Goal: Task Accomplishment & Management: Manage account settings

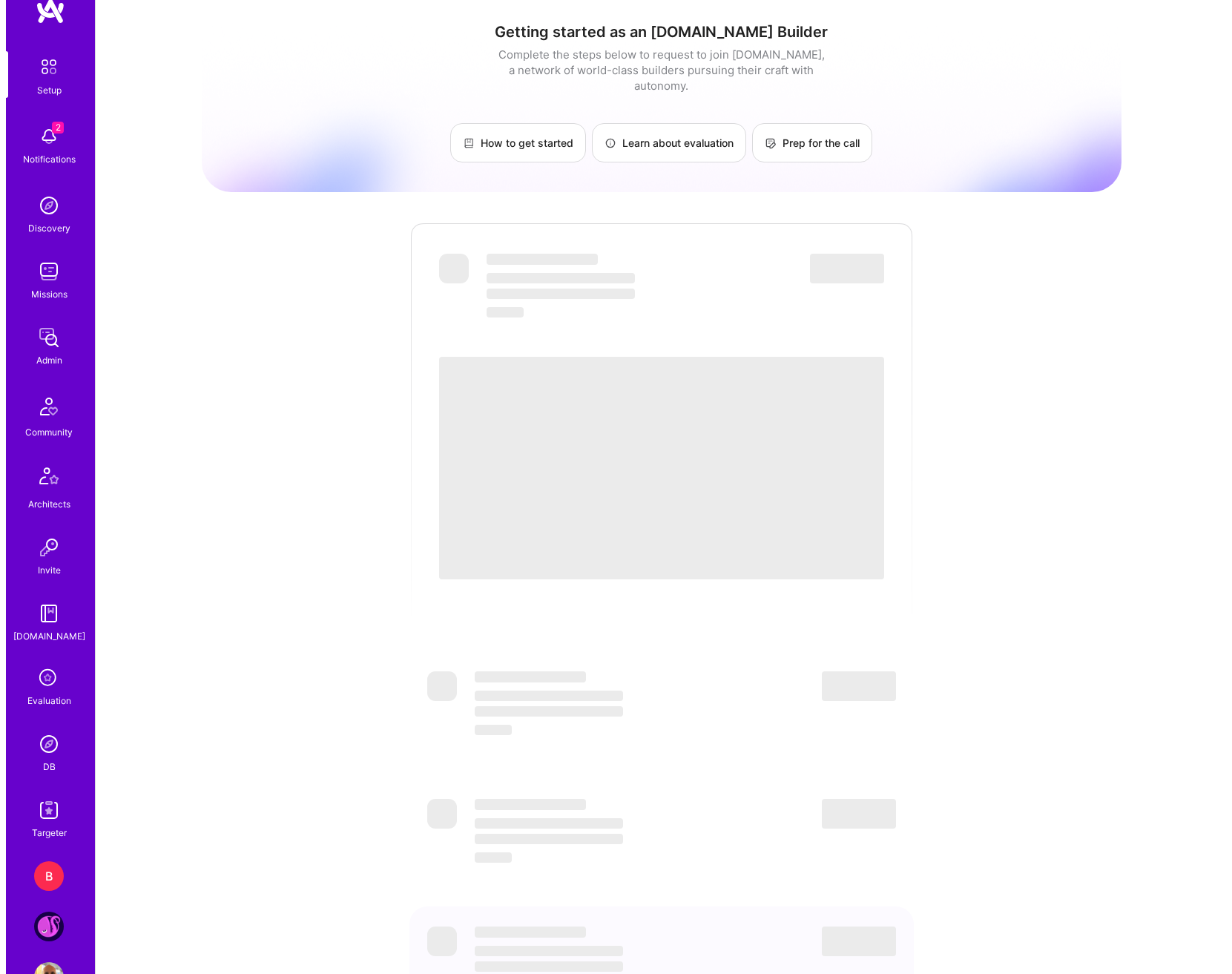
scroll to position [79, 0]
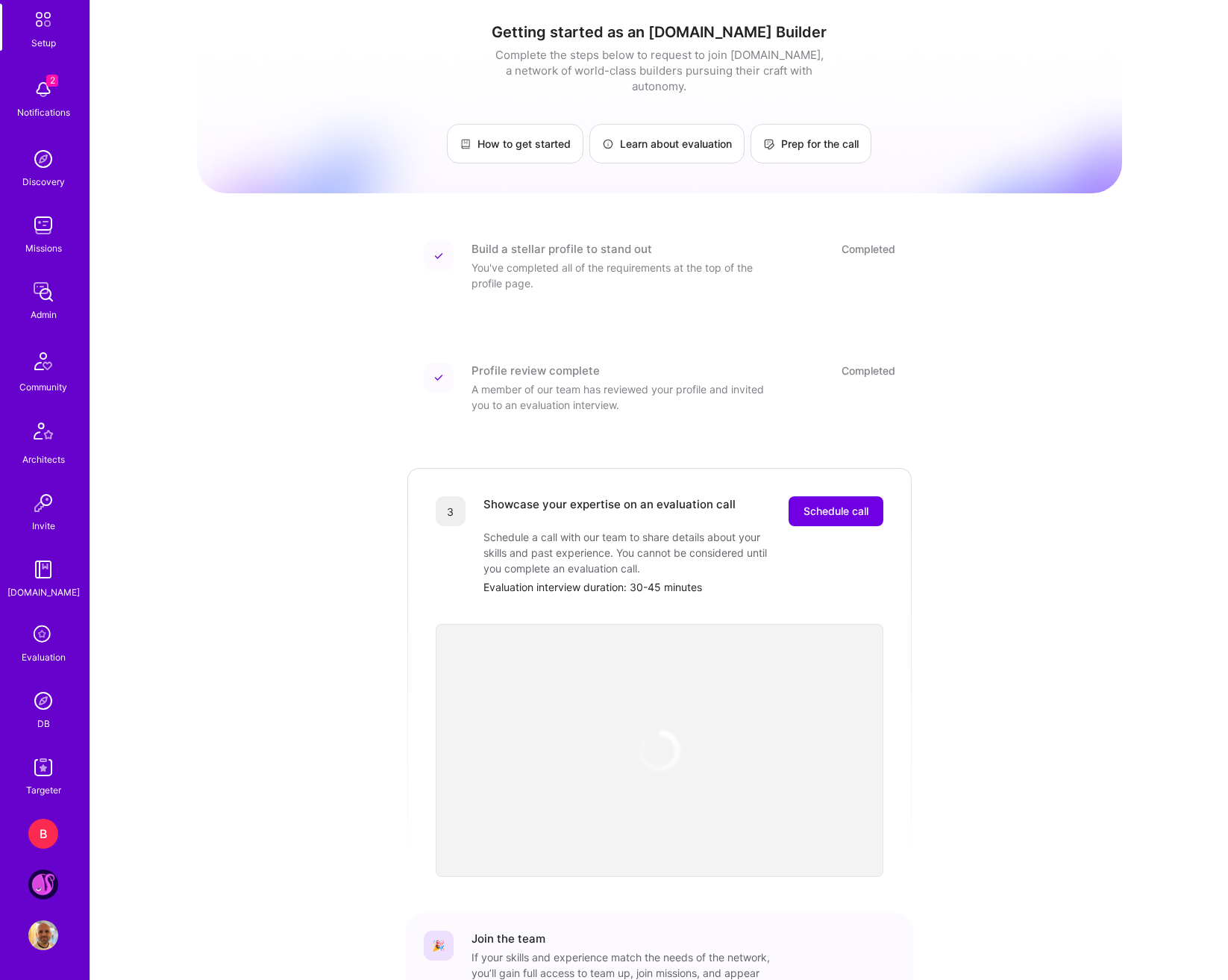
click at [35, 828] on div "B" at bounding box center [43, 834] width 30 height 30
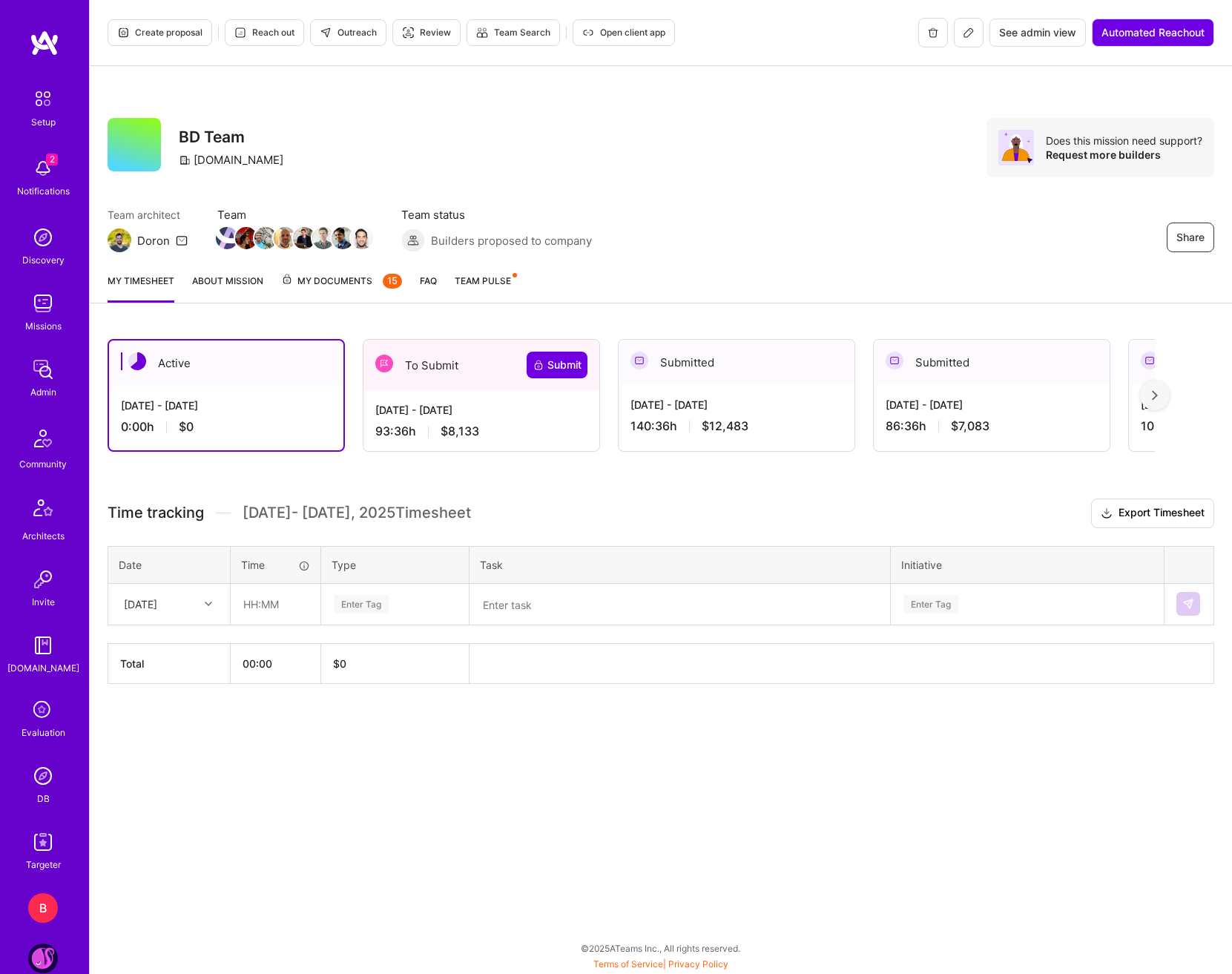
click at [520, 414] on div "[DATE] - [DATE]" at bounding box center [481, 409] width 212 height 16
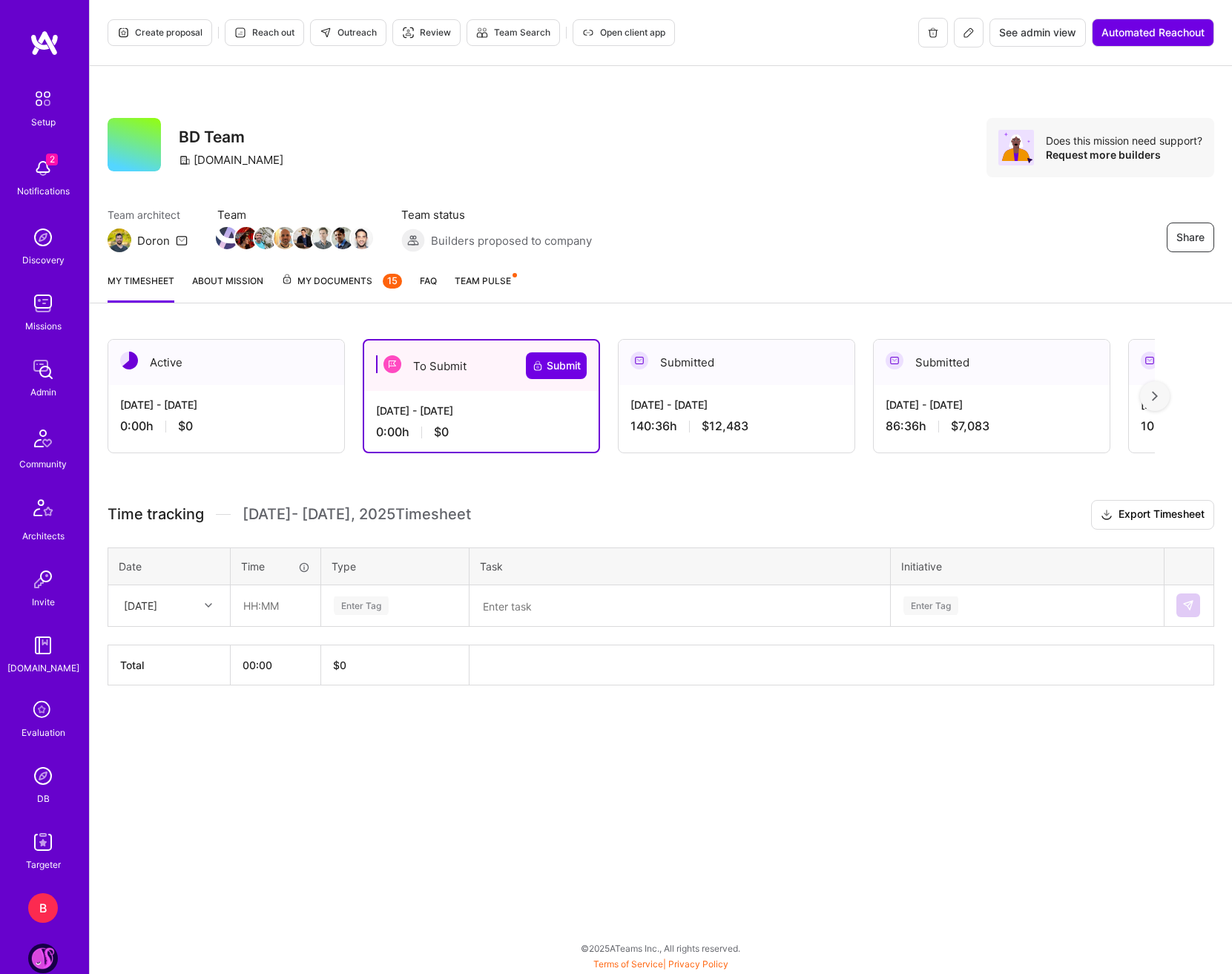
click at [595, 482] on div "Active [DATE] - [DATE] 0:00 h $0 To Submit Submit [DATE] - [DATE] 0:00 h $0 Sub…" at bounding box center [660, 540] width 1142 height 437
click at [260, 394] on div "[DATE] - [DATE] 0:00 h $0" at bounding box center [225, 414] width 235 height 60
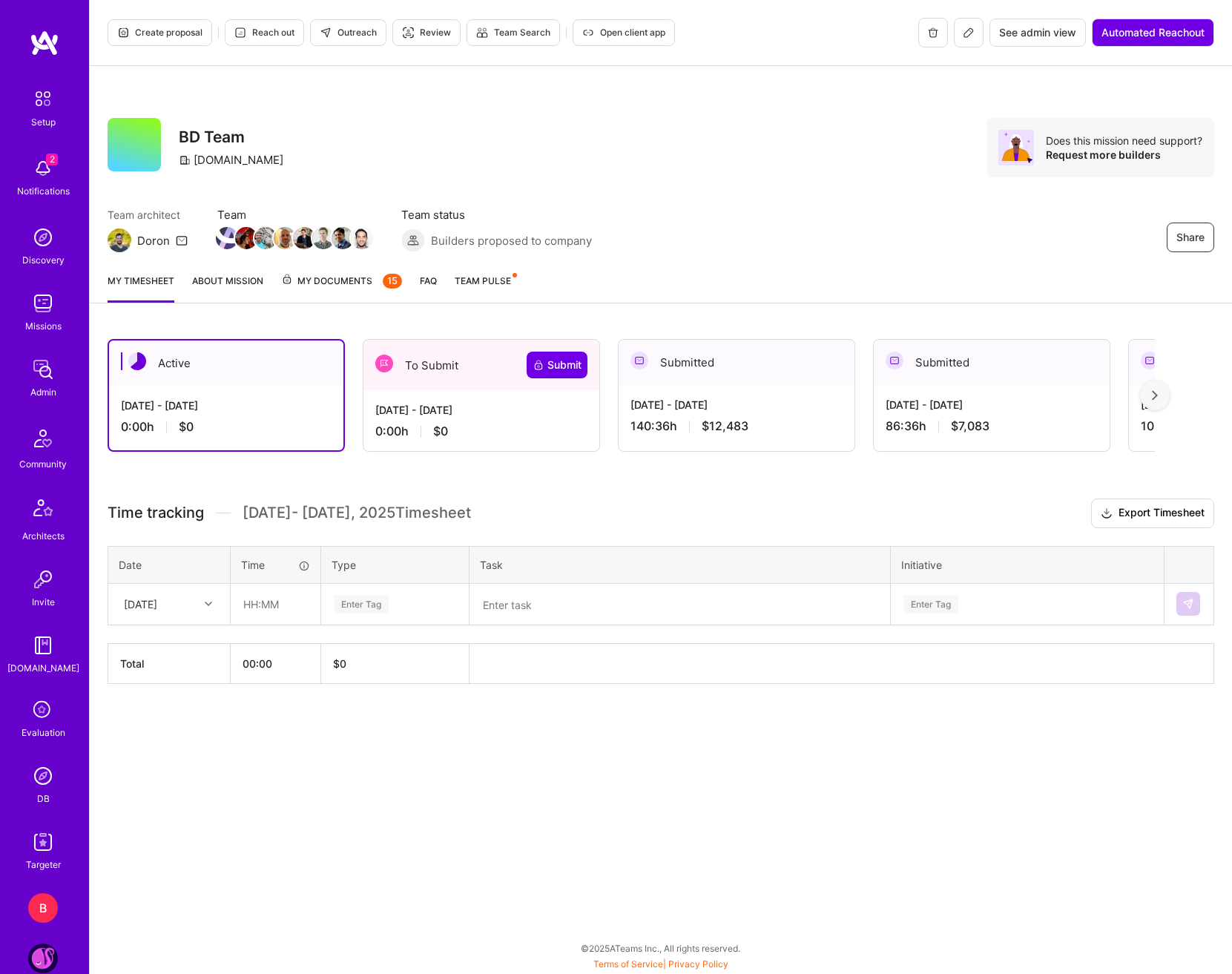
click at [517, 410] on div "[DATE] - [DATE]" at bounding box center [481, 409] width 212 height 16
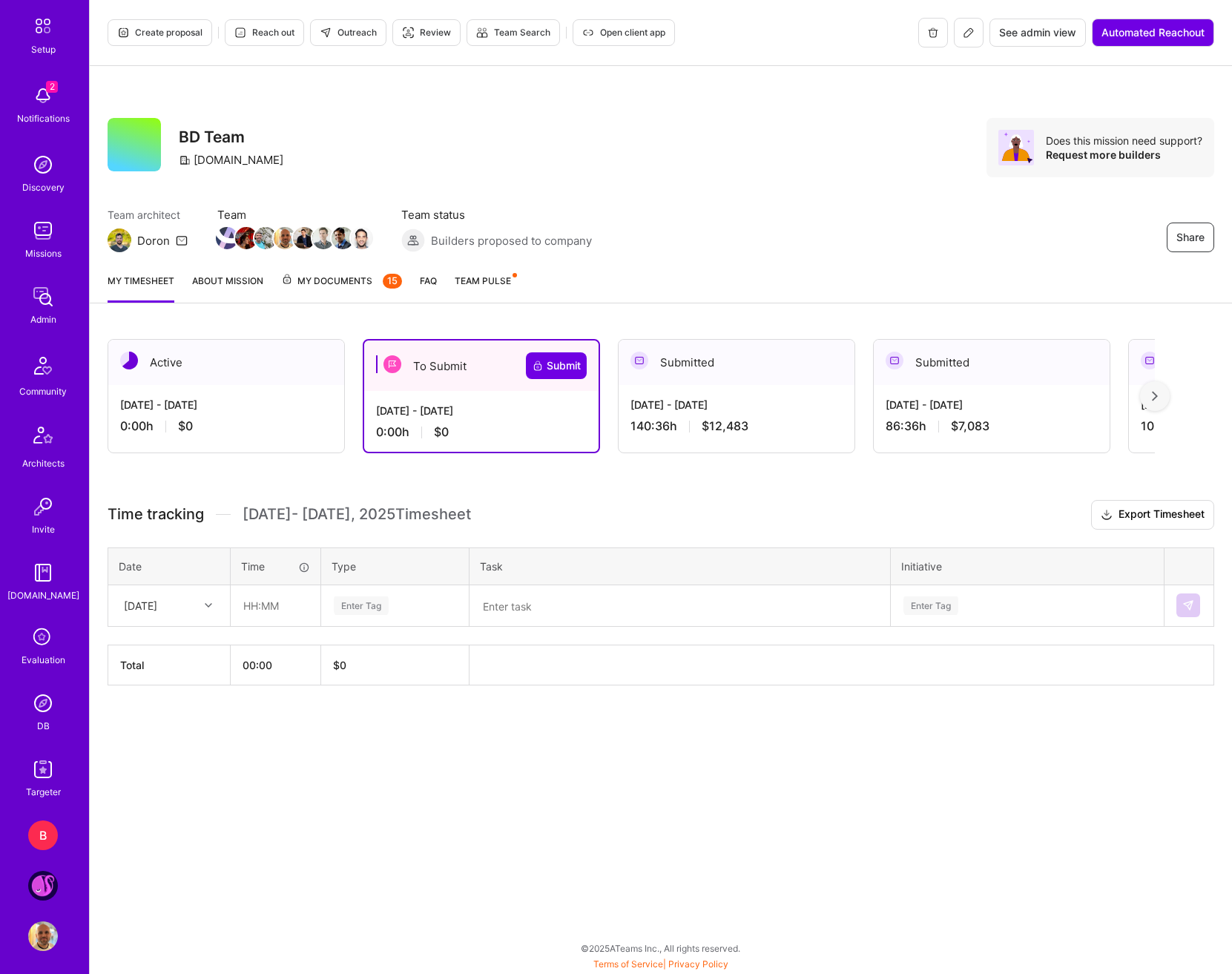
scroll to position [79, 0]
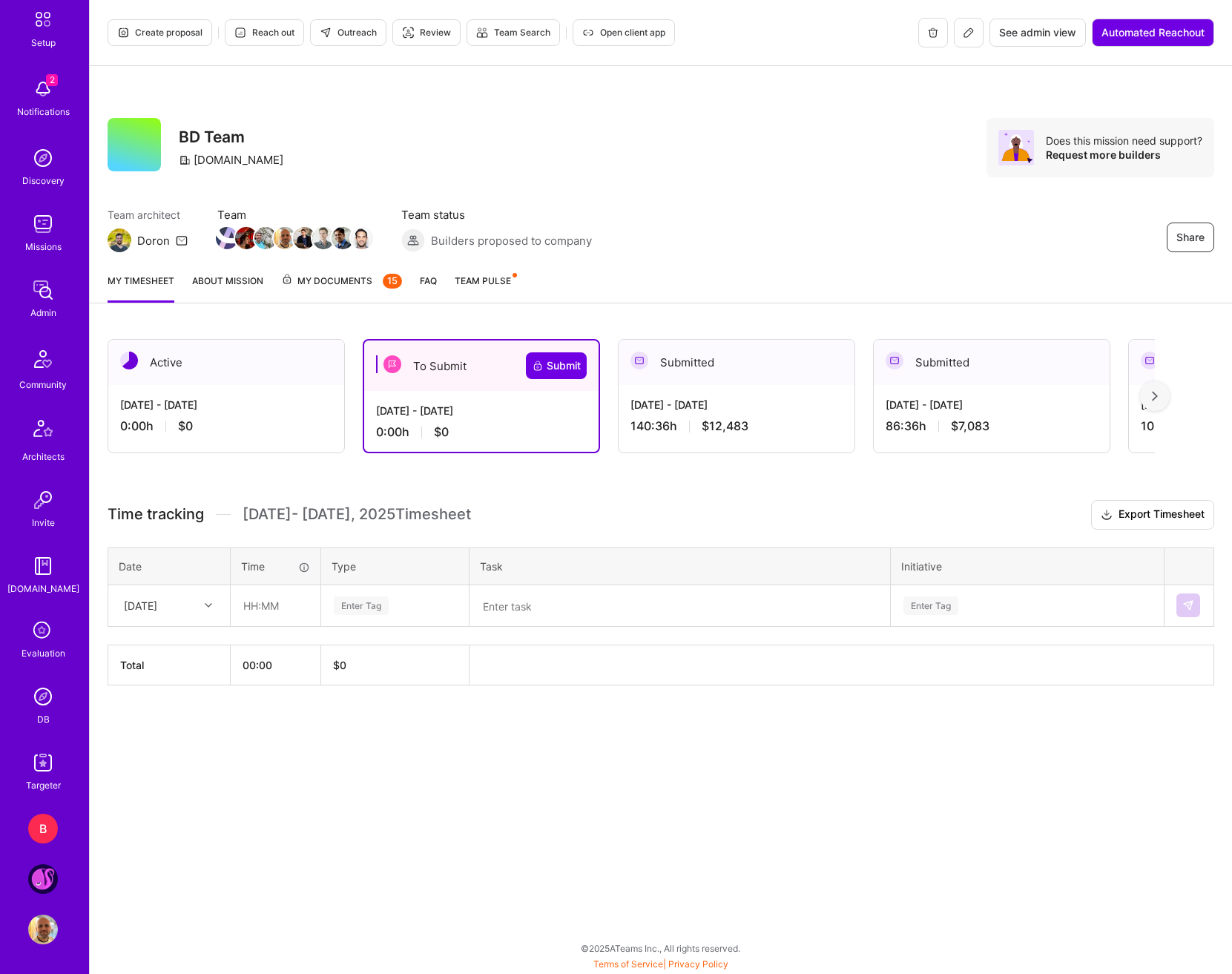
click at [43, 883] on img at bounding box center [43, 879] width 30 height 30
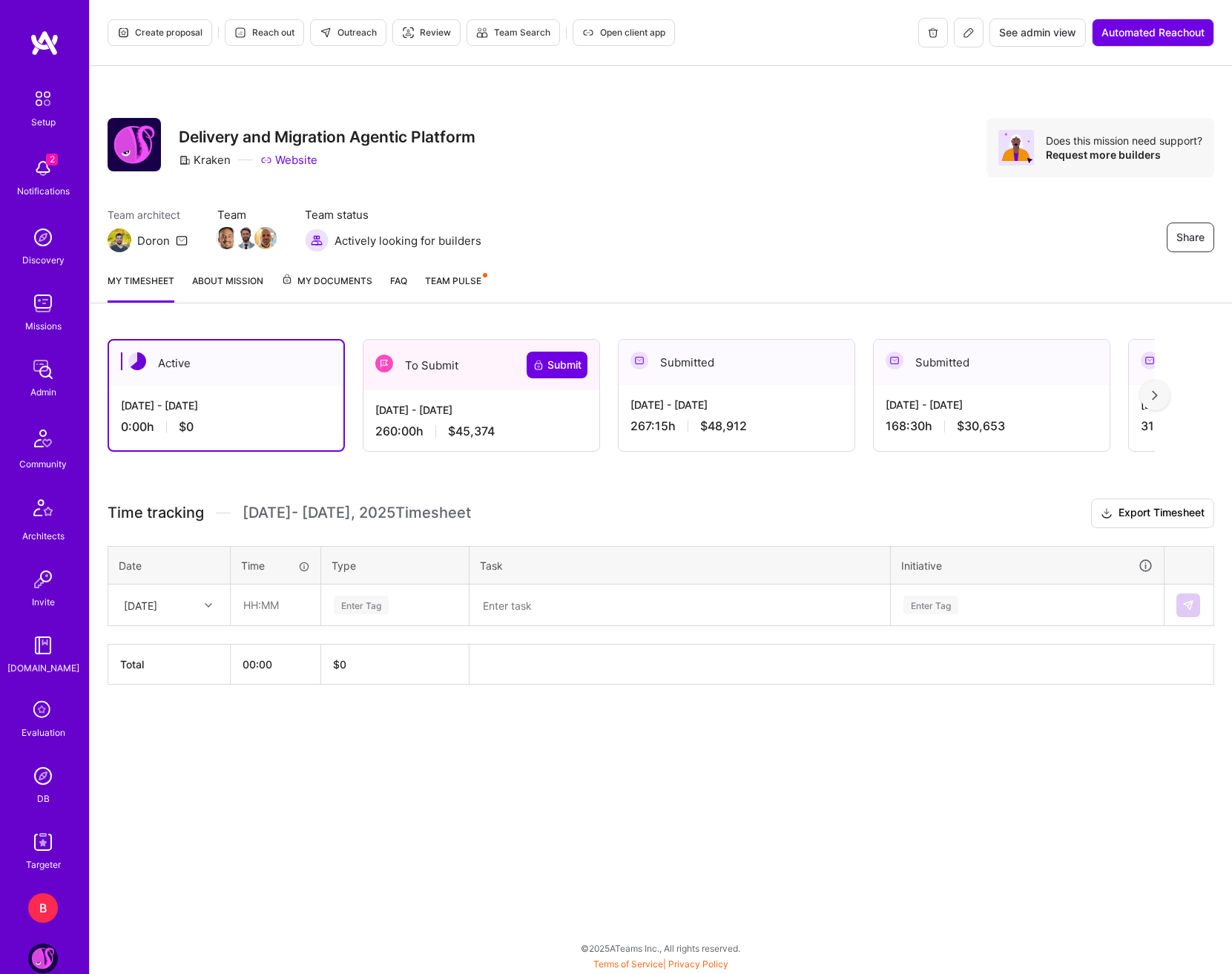
click at [452, 413] on div "[DATE] - [DATE]" at bounding box center [481, 409] width 212 height 16
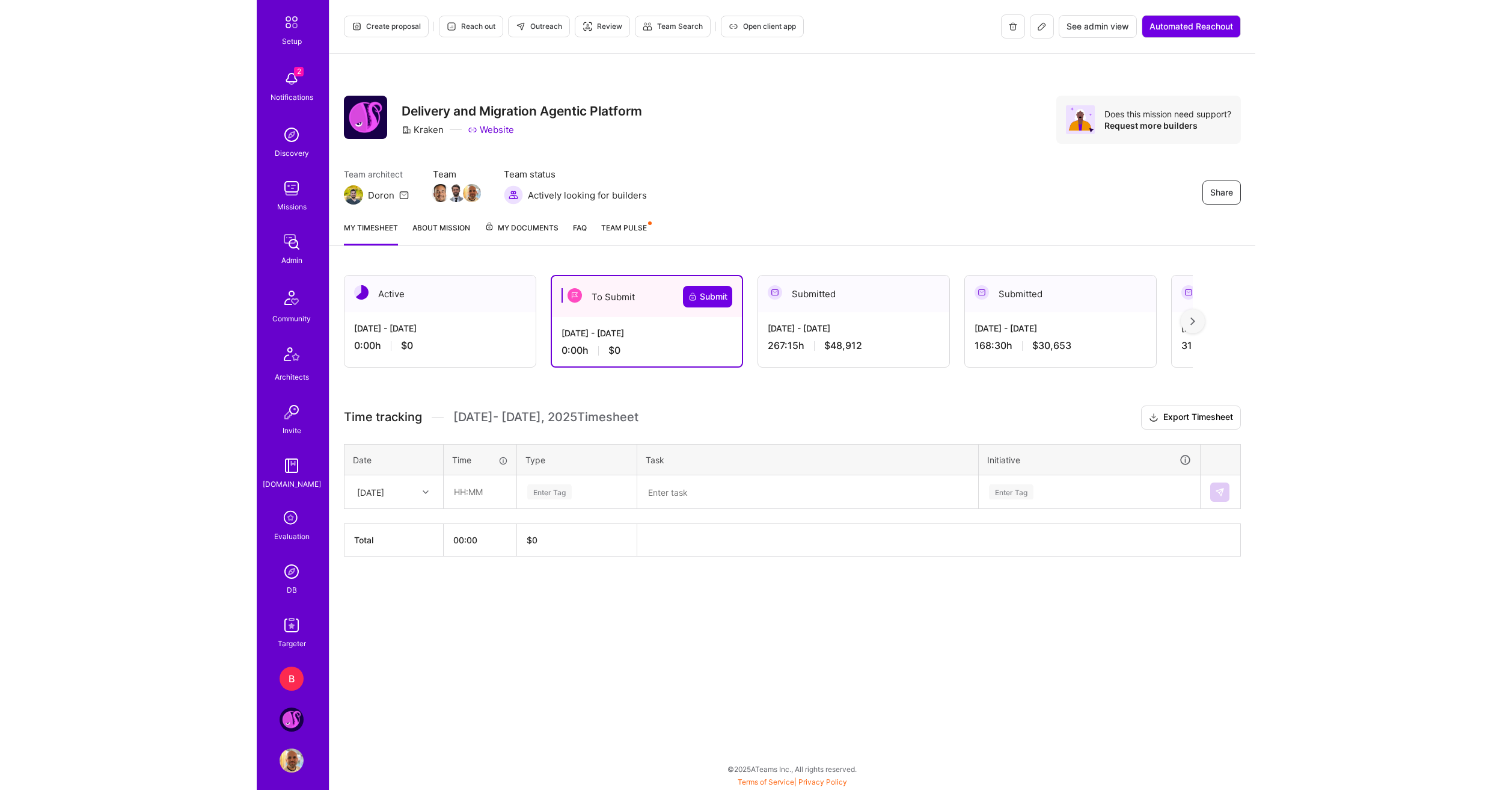
scroll to position [64, 0]
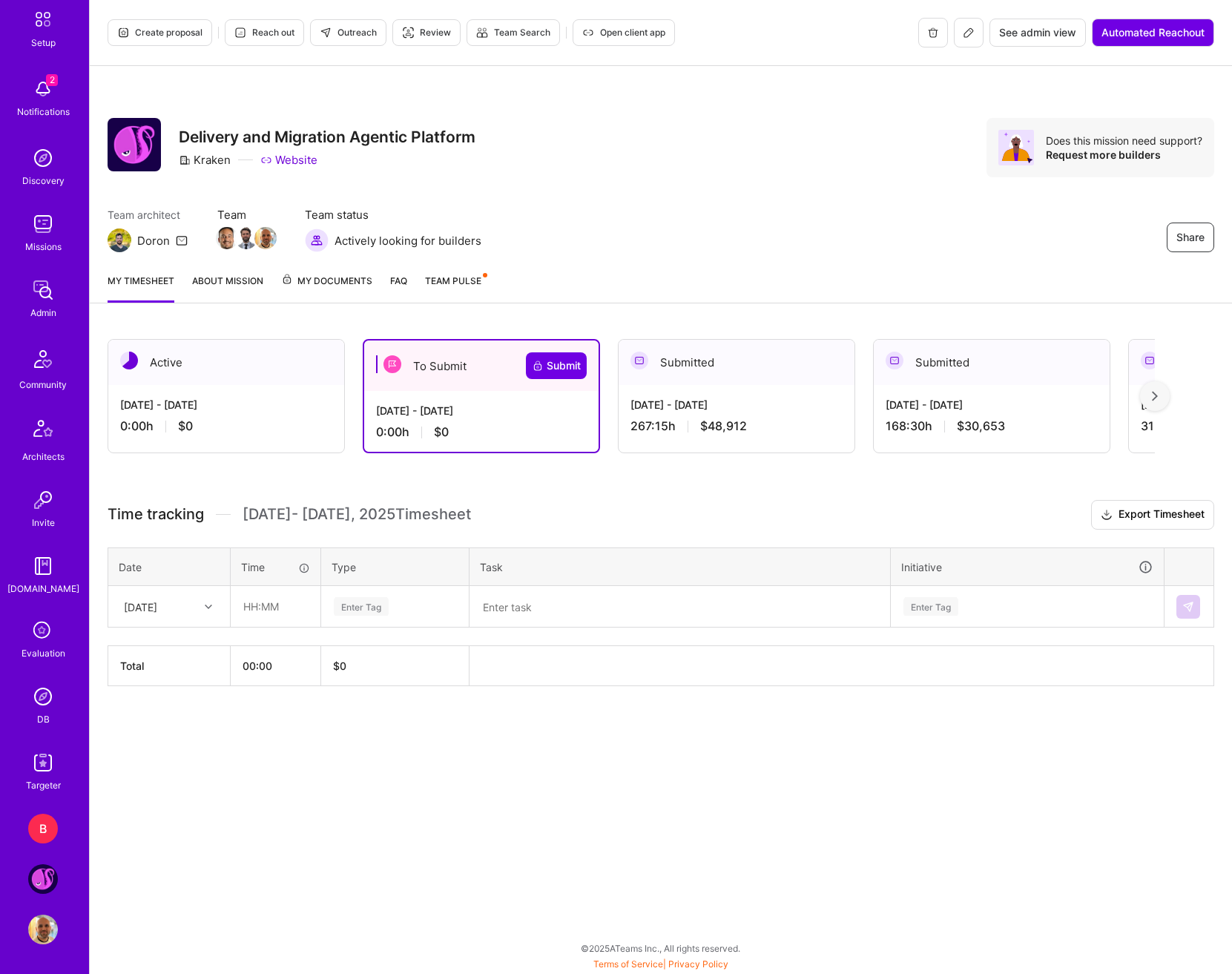
click at [34, 864] on link "Kraken: Delivery and Migration Agentic Platform" at bounding box center [43, 879] width 37 height 30
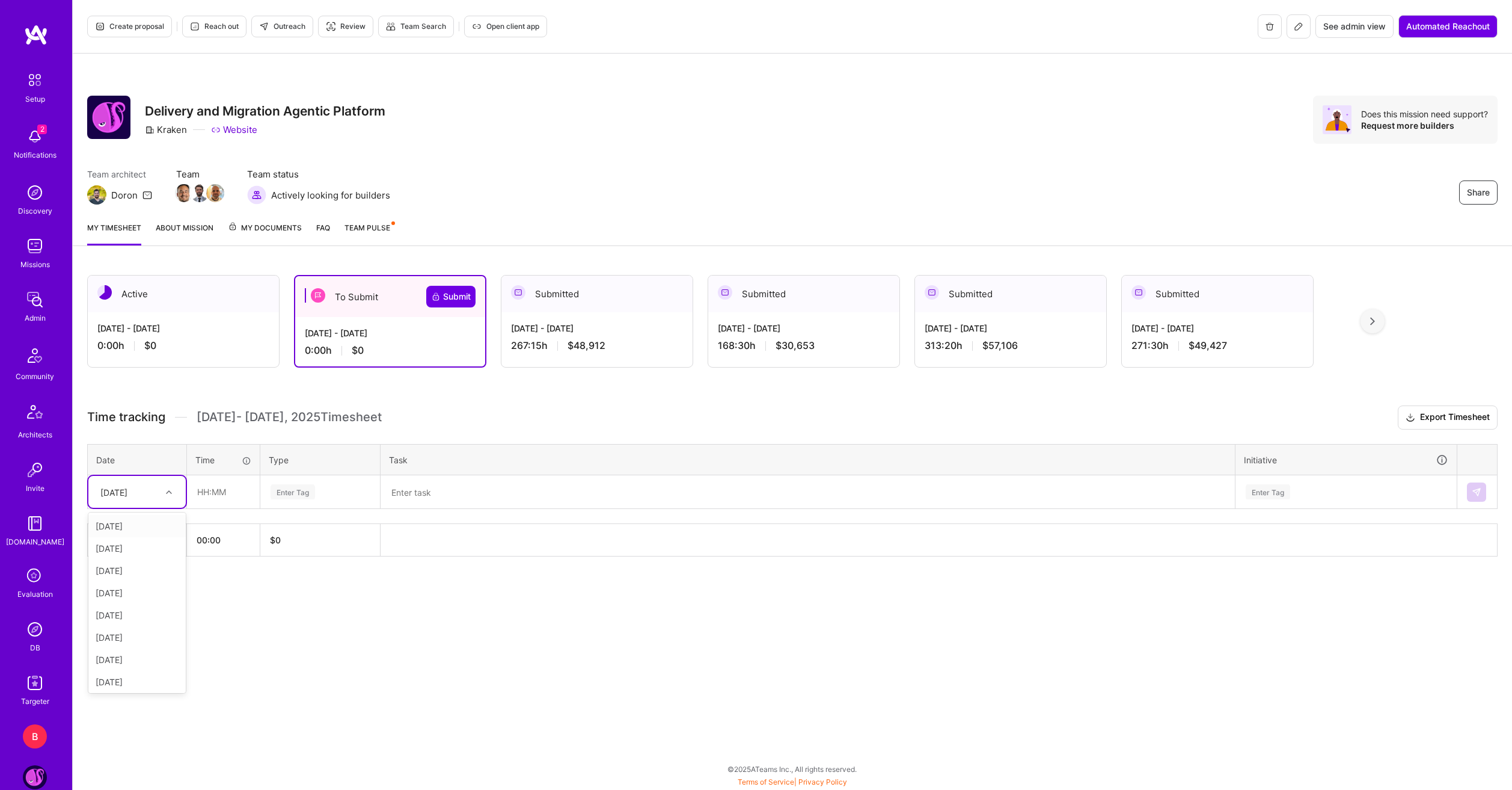
click at [167, 492] on icon at bounding box center [168, 492] width 6 height 6
click at [311, 646] on div "Create proposal Reach out Outreach Review Team Search Open client app See admin…" at bounding box center [792, 395] width 1440 height 790
click at [212, 494] on input "text" at bounding box center [223, 492] width 71 height 32
type input "04:00"
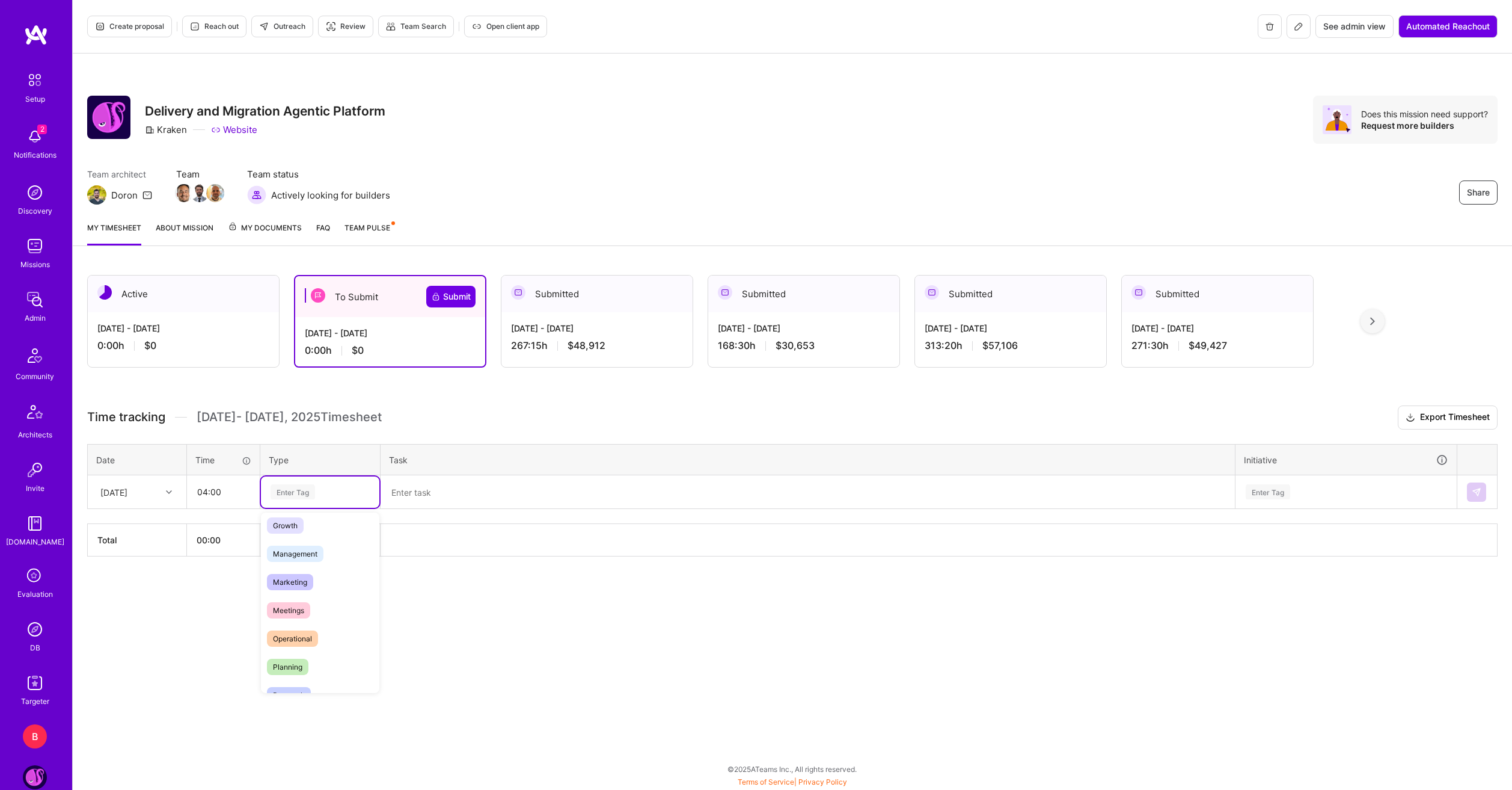
scroll to position [120, 0]
click at [299, 556] on span "Management" at bounding box center [295, 553] width 56 height 16
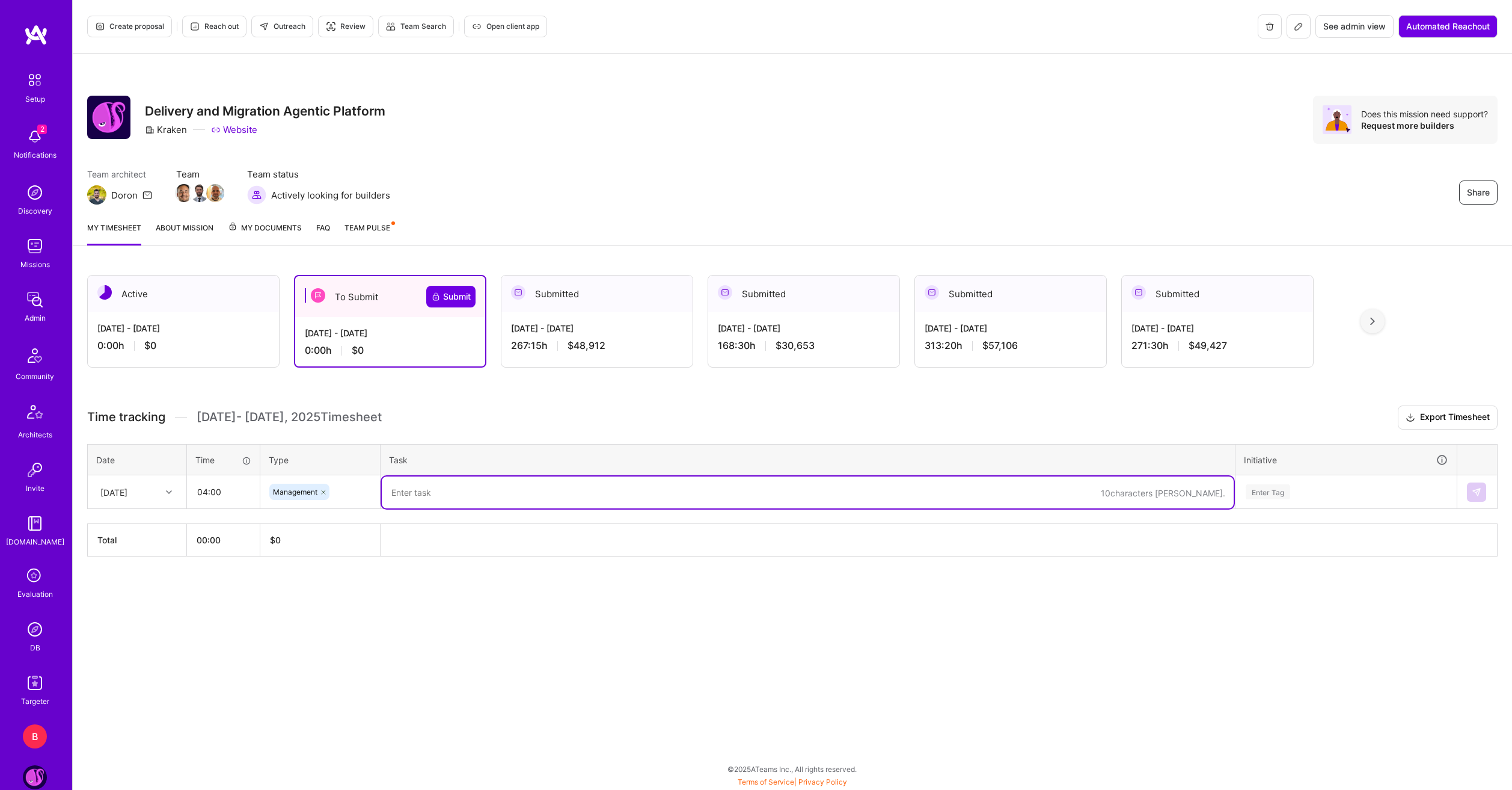
click at [439, 484] on textarea at bounding box center [807, 492] width 852 height 32
click at [828, 499] on textarea "Intercom vendor meeting and research. AI Automation product scoping, meeting wi…" at bounding box center [807, 492] width 852 height 32
type textarea "Intercom vendor meeting and research. AI Automation product scoping, meeting wi…"
click at [989, 487] on div "Enter Tag" at bounding box center [1267, 491] width 44 height 18
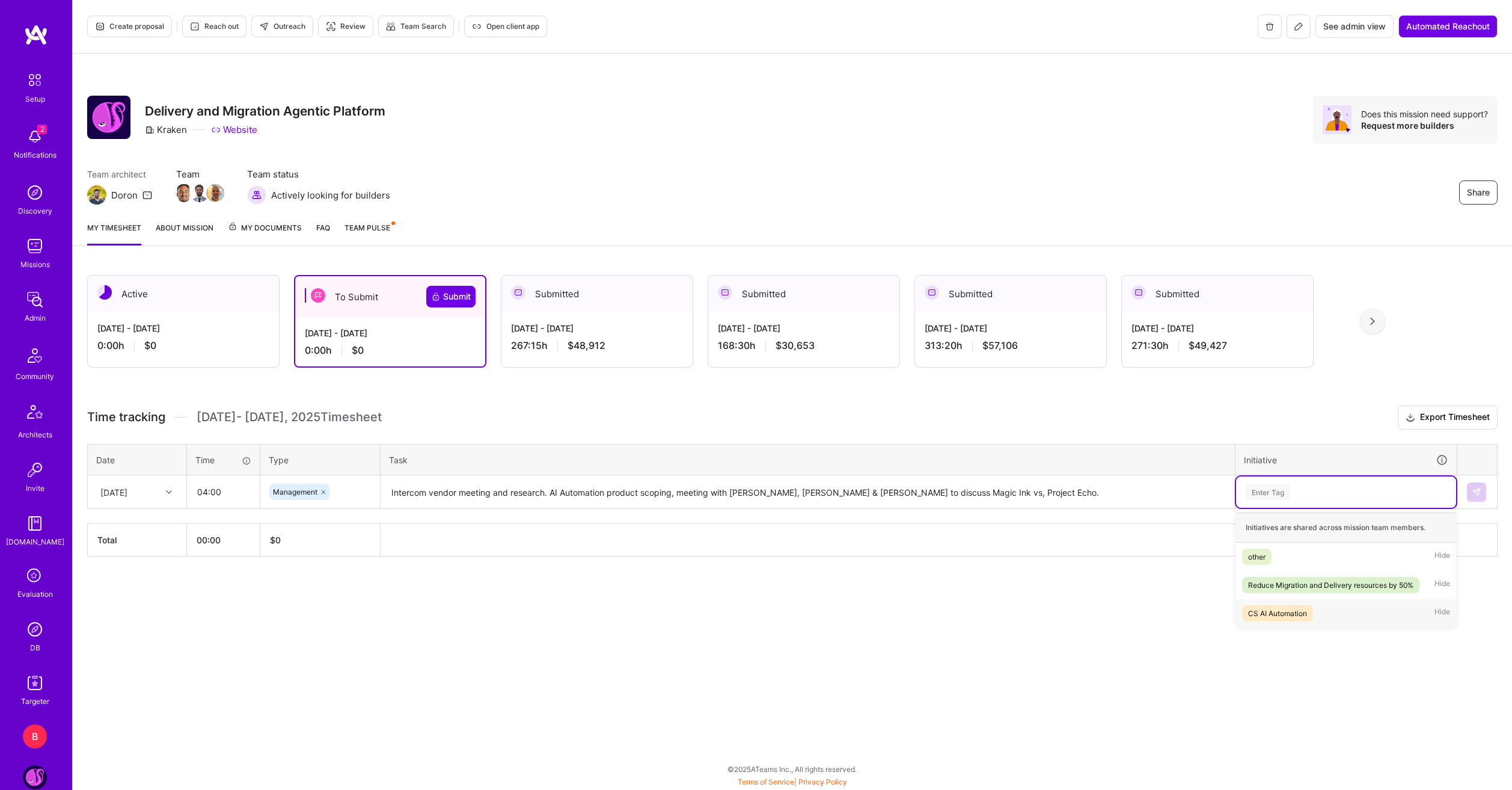
click at [989, 610] on div "CS AI Automation" at bounding box center [1277, 614] width 59 height 13
click at [989, 488] on img at bounding box center [1477, 492] width 10 height 10
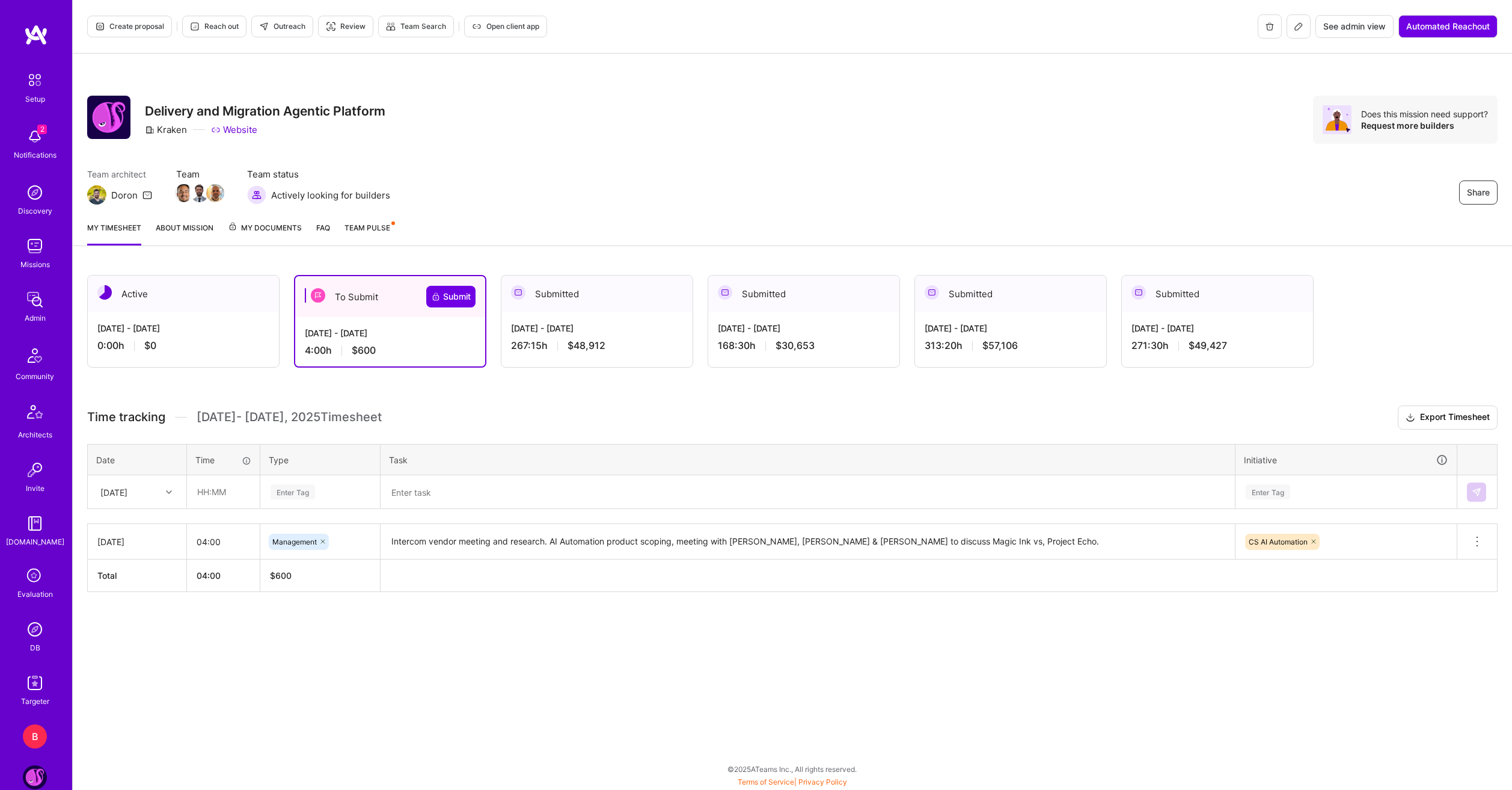
click at [158, 496] on div "[DATE]" at bounding box center [127, 492] width 67 height 20
click at [134, 526] on div "[DATE]" at bounding box center [136, 526] width 97 height 22
click at [194, 503] on input "text" at bounding box center [223, 492] width 71 height 32
click at [204, 489] on input "text" at bounding box center [223, 492] width 71 height 32
type input "04:00"
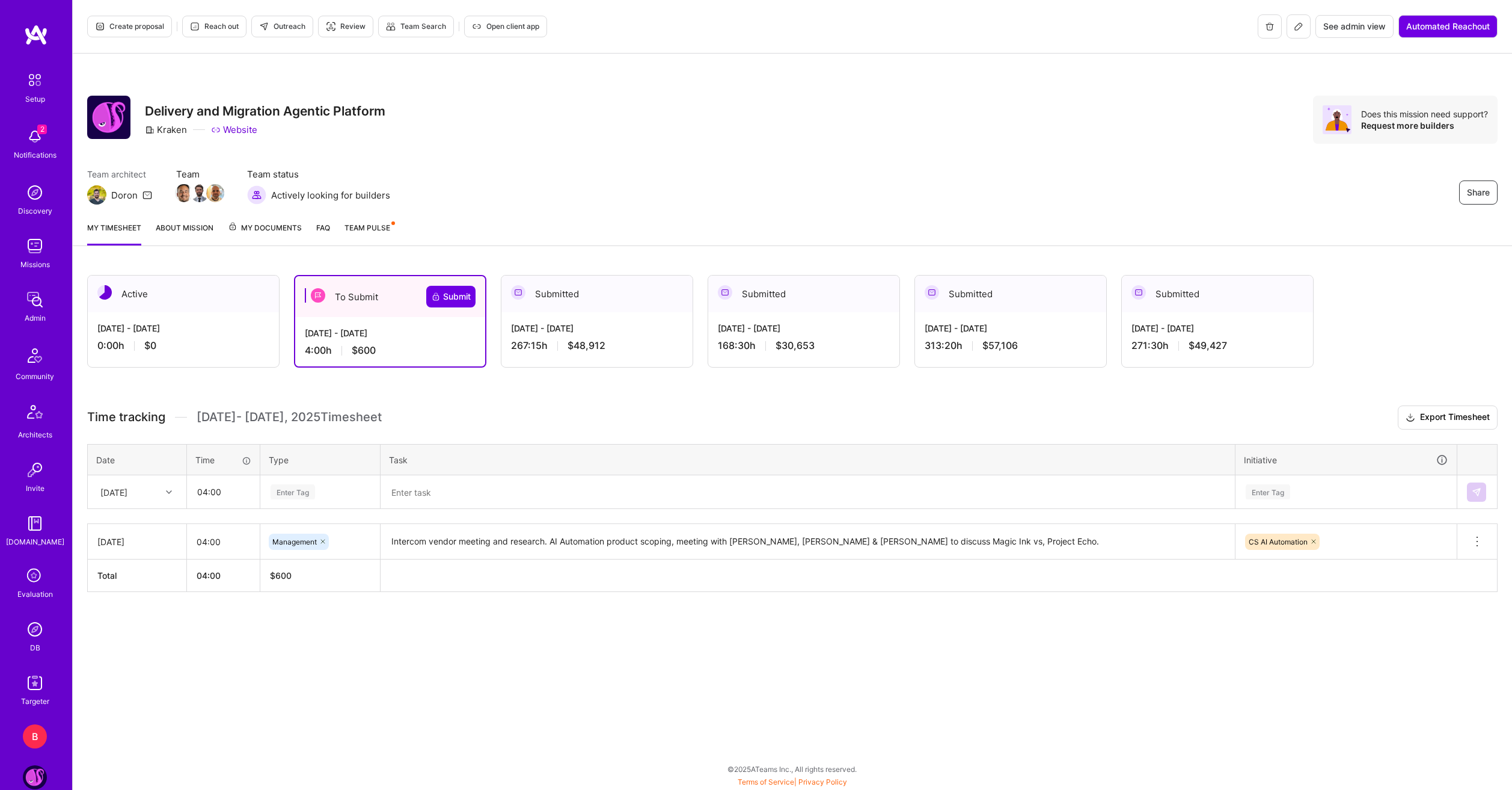
click at [347, 492] on div "Enter Tag" at bounding box center [320, 492] width 102 height 15
click at [315, 605] on span "Management" at bounding box center [295, 613] width 56 height 16
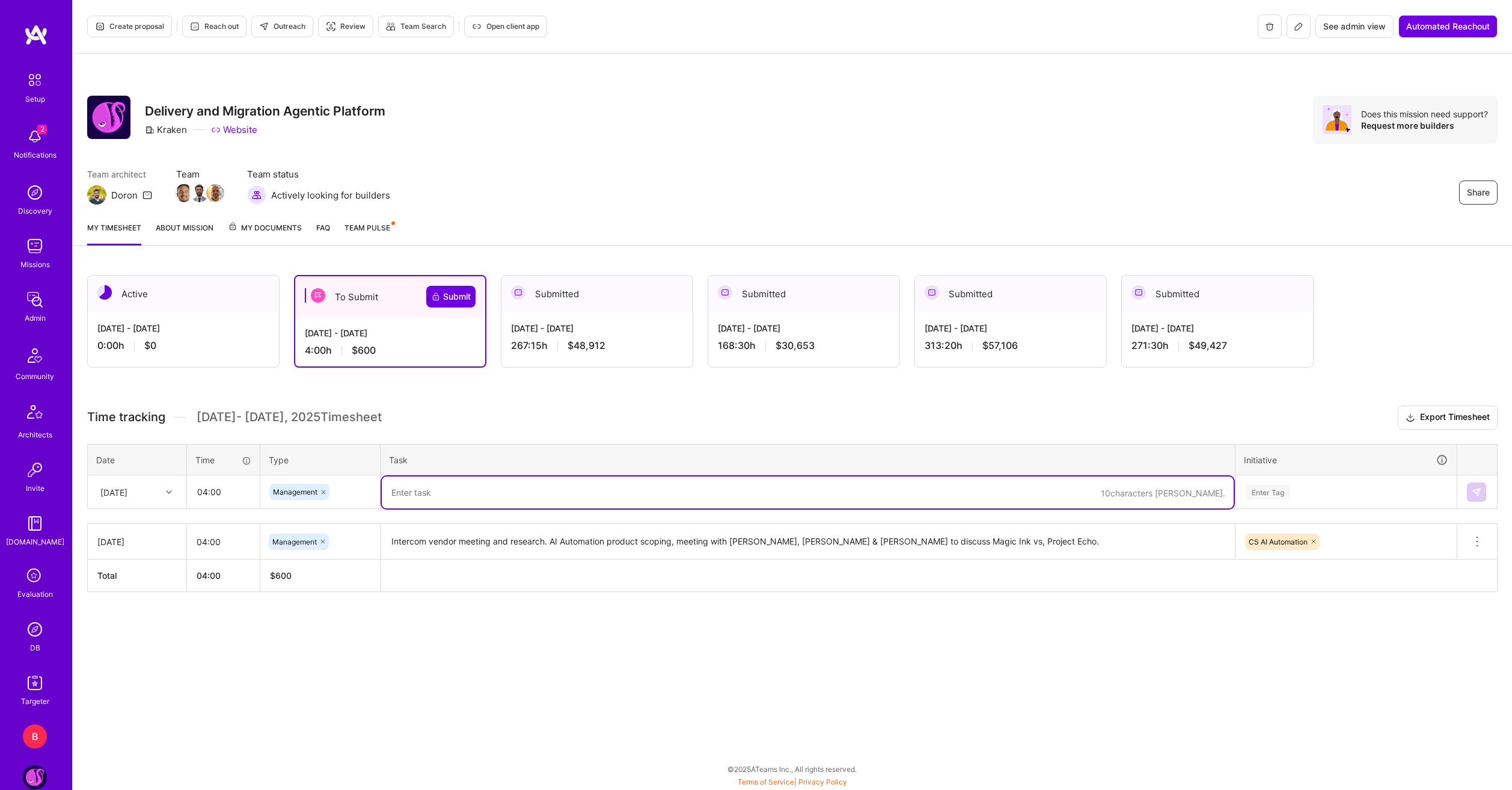
click at [425, 494] on textarea at bounding box center [807, 492] width 852 height 32
drag, startPoint x: 511, startPoint y: 496, endPoint x: 501, endPoint y: 495, distance: 10.0
click at [494, 501] on textarea "RFP architecture planning, rubrick design and" at bounding box center [807, 492] width 852 height 32
click at [504, 492] on textarea "RFP architecture planning, rubrick design and" at bounding box center [807, 492] width 852 height 32
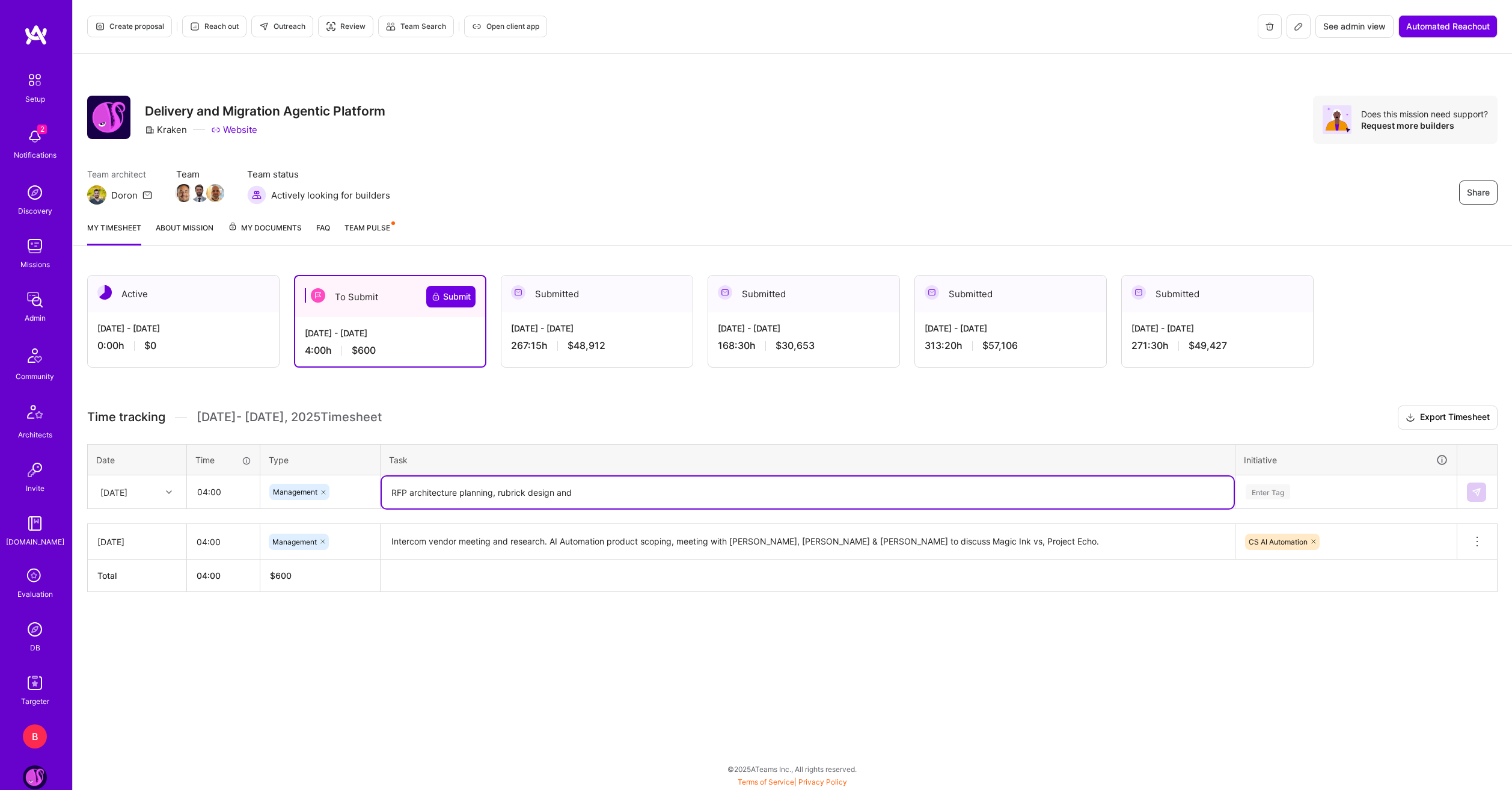
click at [508, 498] on textarea "RFP architecture planning, rubrick design and" at bounding box center [807, 492] width 852 height 32
click at [512, 494] on textarea "RFP architecture planning, rubrick design and" at bounding box center [807, 492] width 852 height 32
click at [0, 0] on lt-span "rubric" at bounding box center [0, 0] width 0 height 0
click at [571, 489] on textarea "RFP architecture planning, rubric design and" at bounding box center [807, 492] width 852 height 32
type textarea "RFP architecture planning, rubric design and"
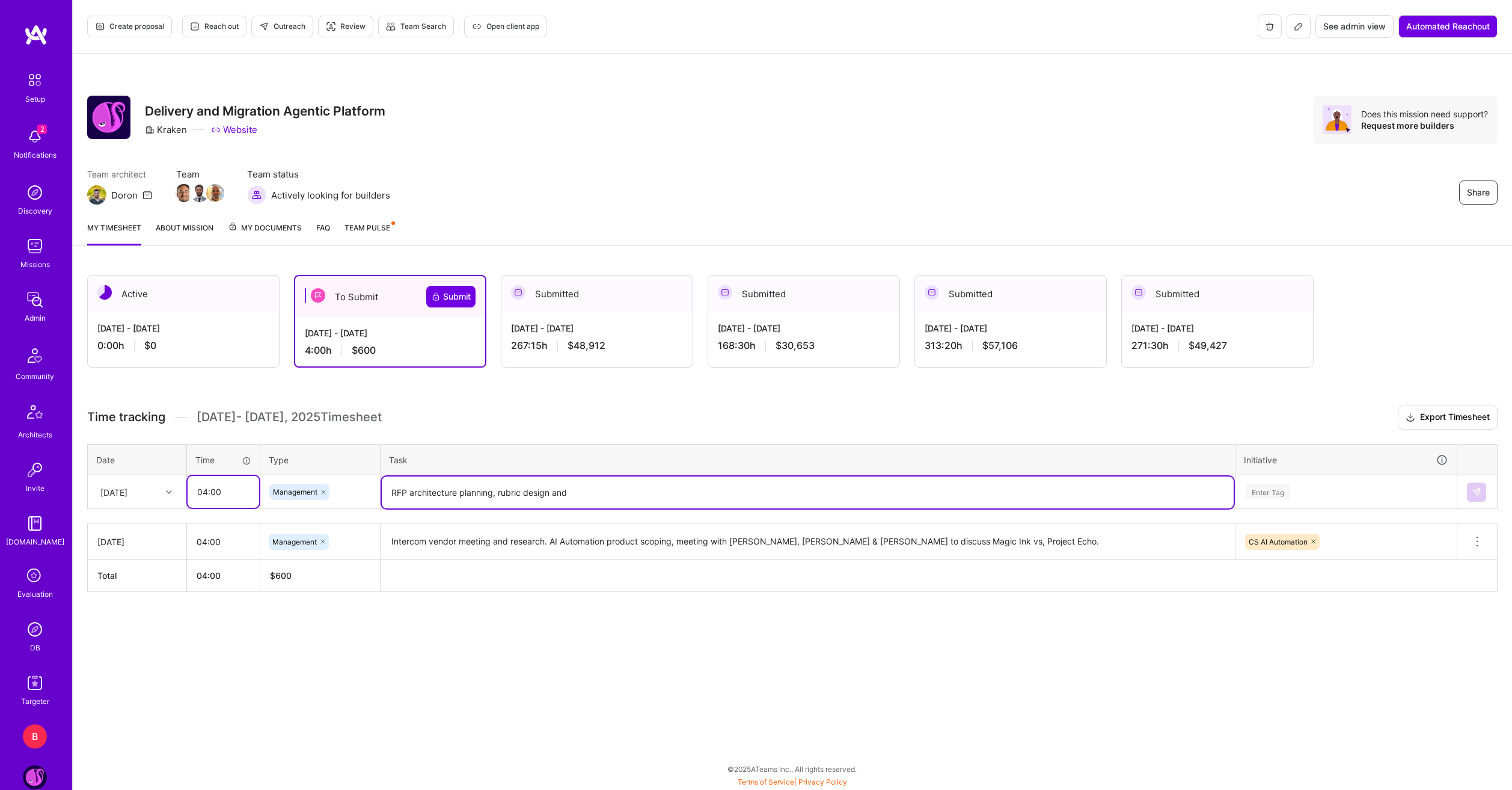
click at [209, 496] on input "04:00" at bounding box center [223, 492] width 71 height 32
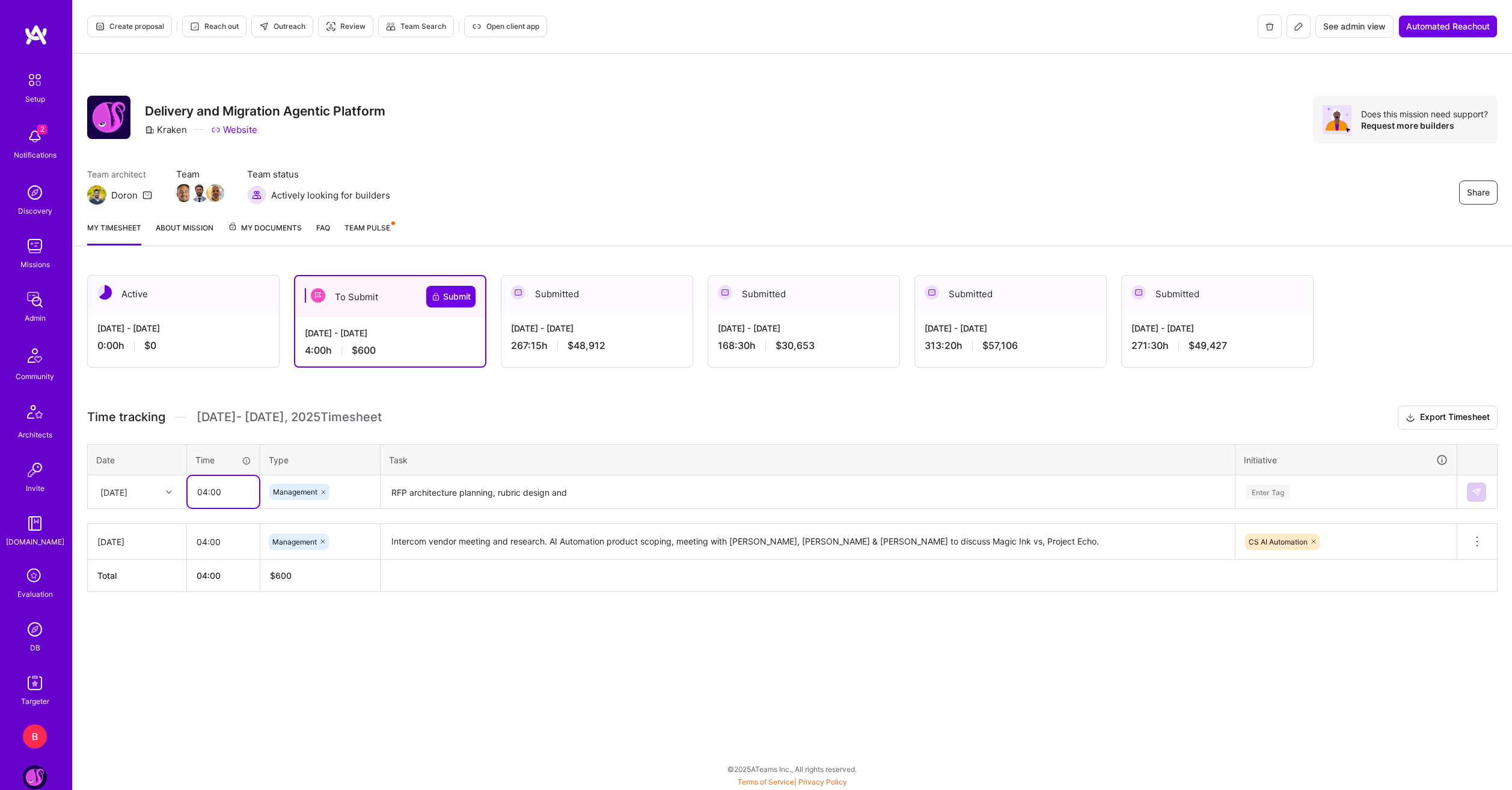
click at [204, 494] on input "04:00" at bounding box center [223, 492] width 71 height 32
type input "03:00"
click at [605, 491] on textarea "RFP architecture planning, rubric design and" at bounding box center [807, 492] width 852 height 32
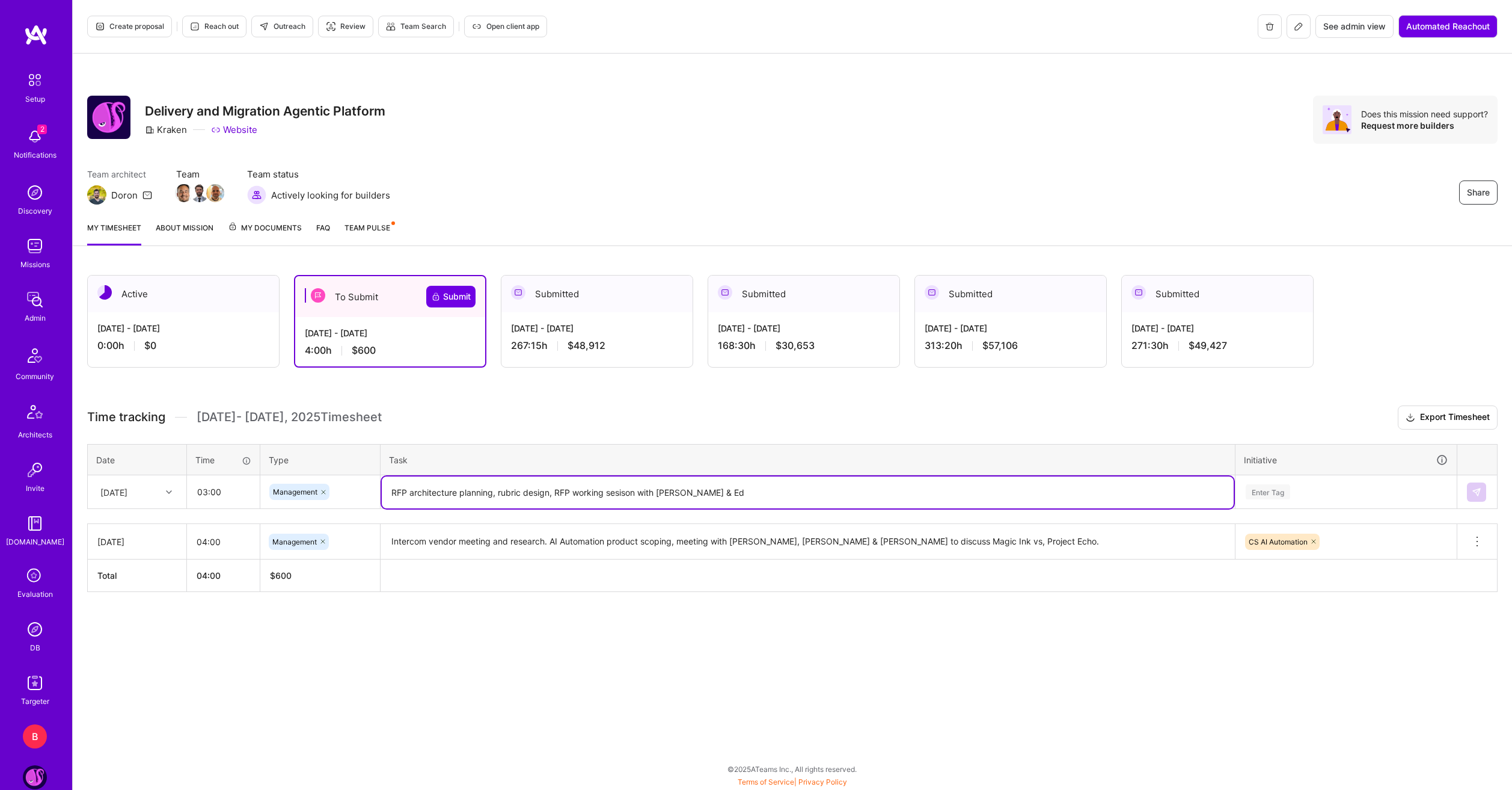
drag, startPoint x: 630, startPoint y: 492, endPoint x: 619, endPoint y: 496, distance: 11.7
click at [619, 496] on textarea "RFP architecture planning, rubric design, RFP working sesison with [PERSON_NAME…" at bounding box center [807, 492] width 852 height 32
click at [0, 0] on lt-strong "si" at bounding box center [0, 0] width 0 height 0
type textarea "RFP architecture planning, rubric design, RFP working session with [PERSON_NAME…"
click at [989, 502] on div "Enter Tag" at bounding box center [1346, 492] width 220 height 31
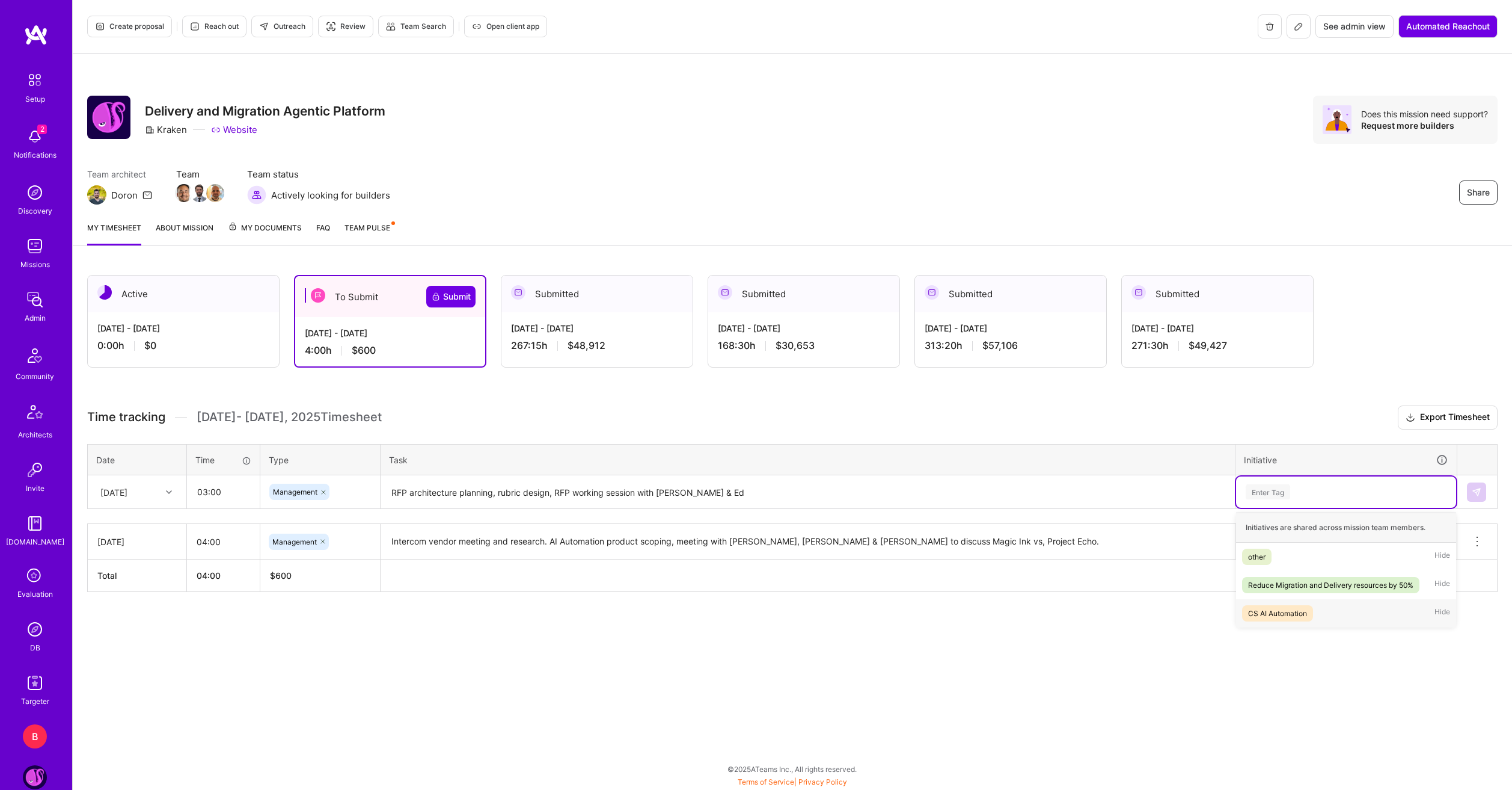
click at [989, 614] on div "CS AI Automation" at bounding box center [1277, 614] width 59 height 13
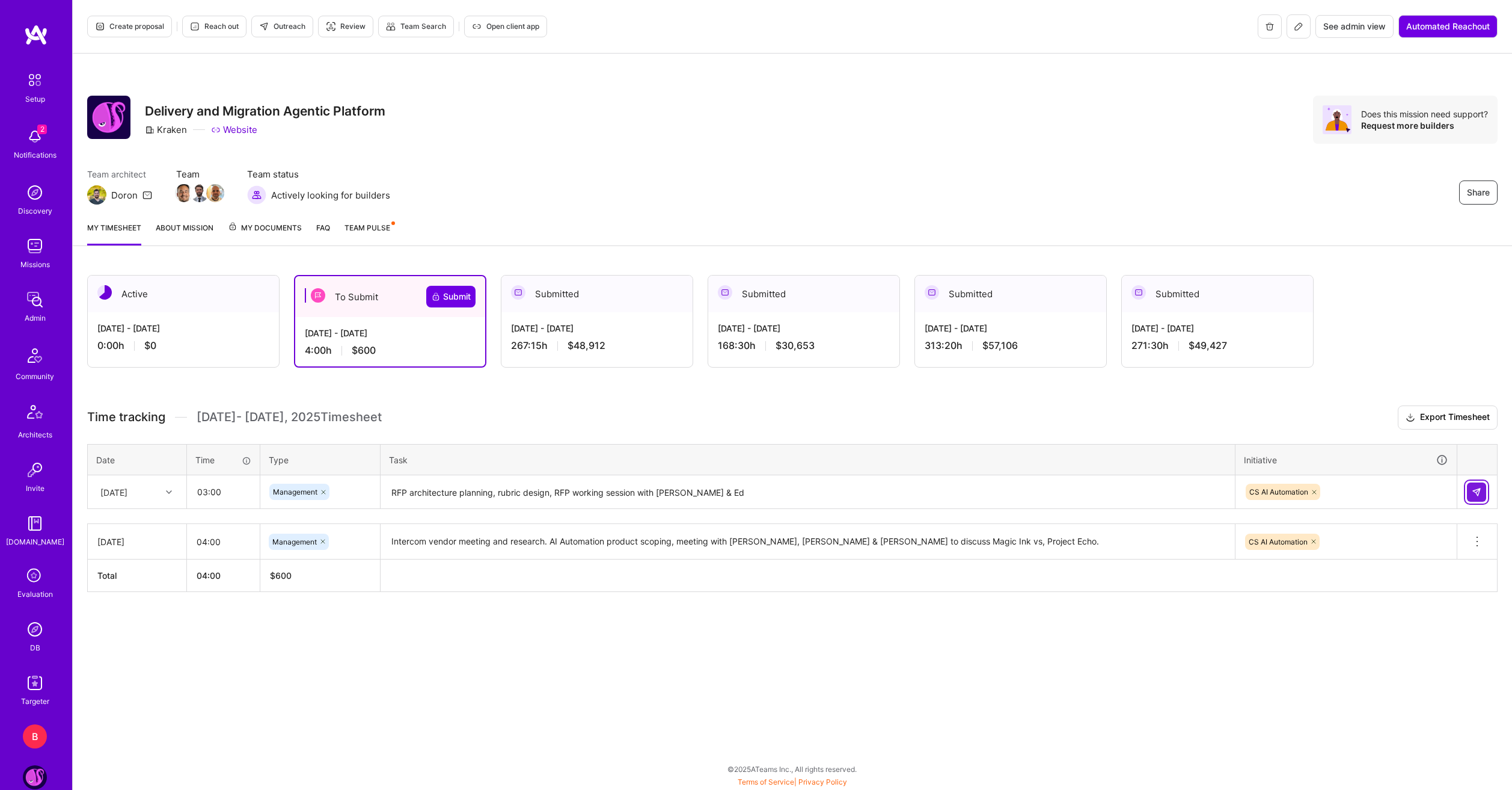
click at [989, 496] on img at bounding box center [1477, 492] width 10 height 10
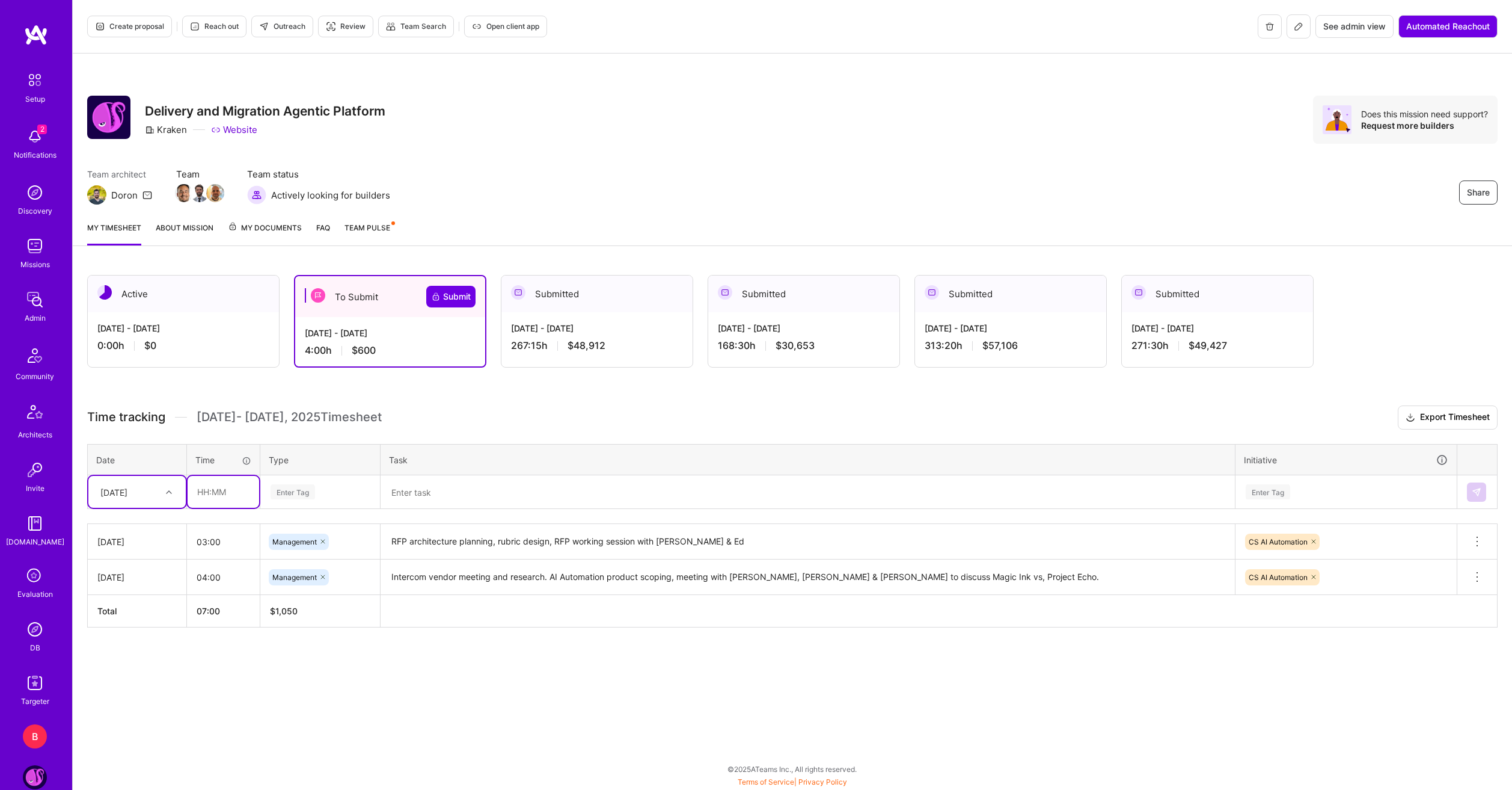
click at [211, 494] on input "text" at bounding box center [223, 492] width 71 height 32
type input "01:00"
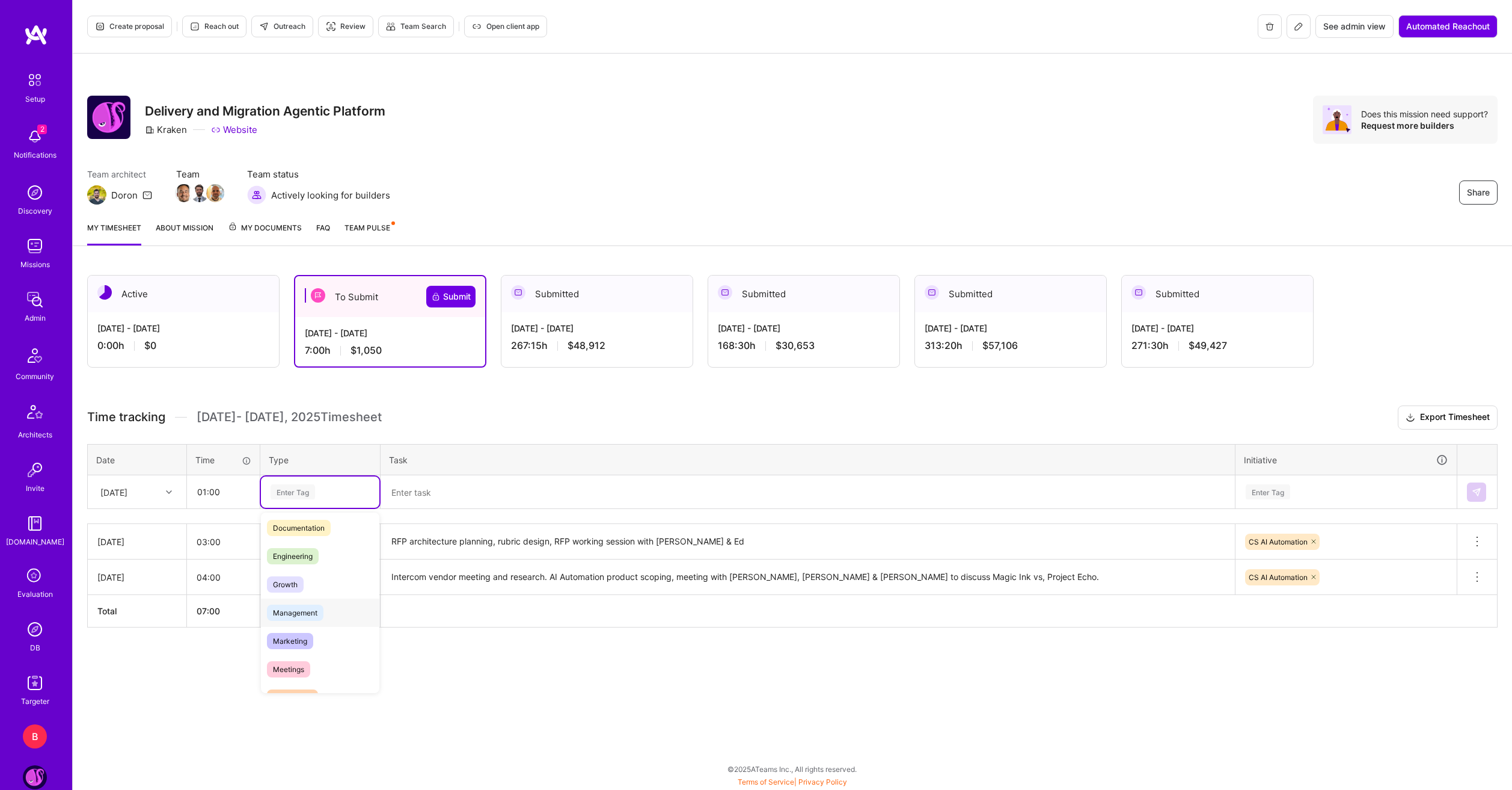
click at [318, 609] on span "Management" at bounding box center [295, 613] width 56 height 16
click at [494, 504] on textarea at bounding box center [807, 492] width 852 height 32
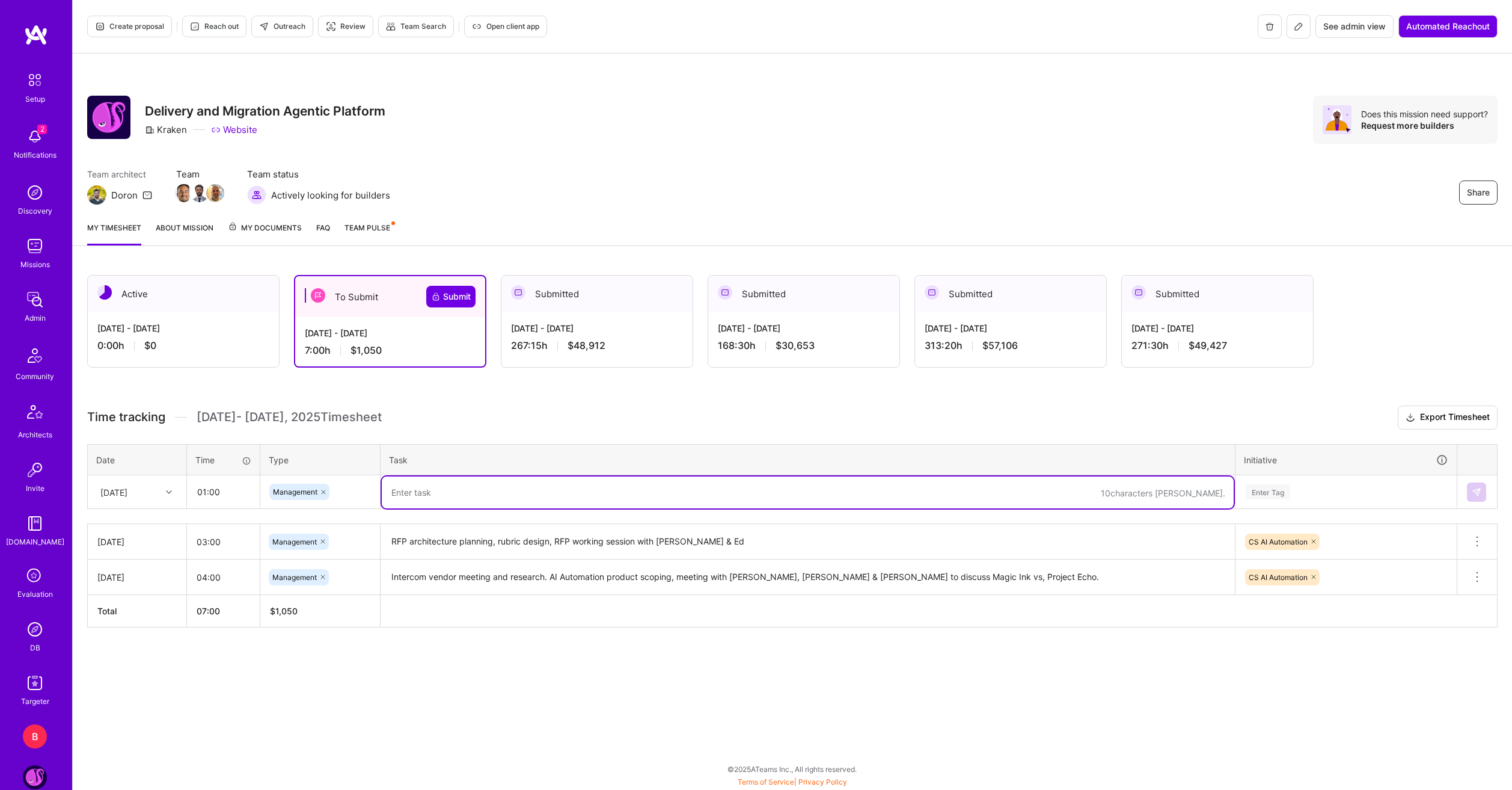
type textarea "A"
click at [560, 497] on textarea "Foundry team weekly sync, catch-up with [PERSON_NAME]" at bounding box center [807, 492] width 852 height 32
type textarea "Foundry team weekly sync, catch-up with [PERSON_NAME]"
click at [989, 496] on div "Enter Tag" at bounding box center [1267, 491] width 44 height 18
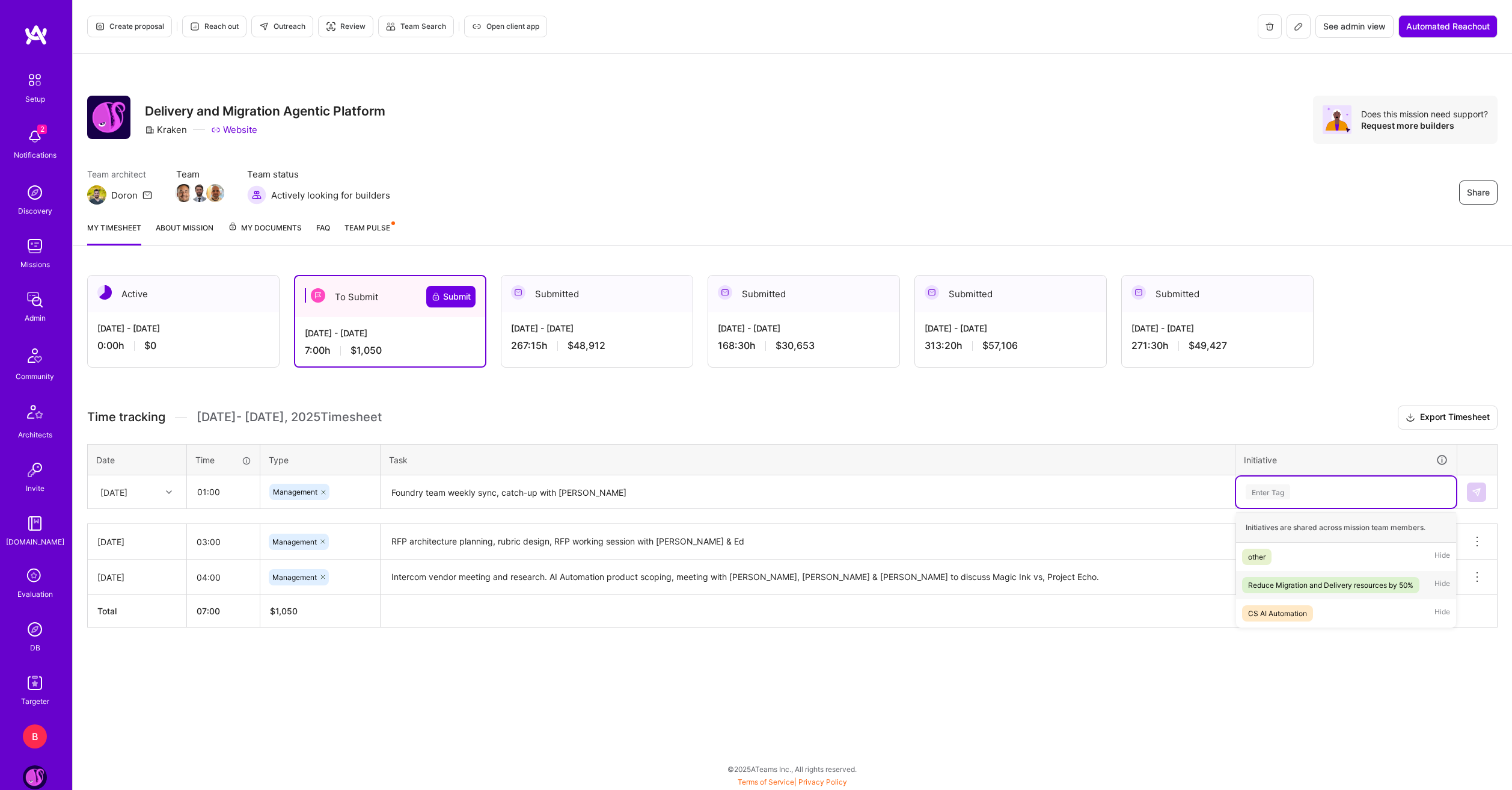
click at [989, 579] on div "Reduce Migration and Delivery resources by 50%" at bounding box center [1331, 585] width 165 height 13
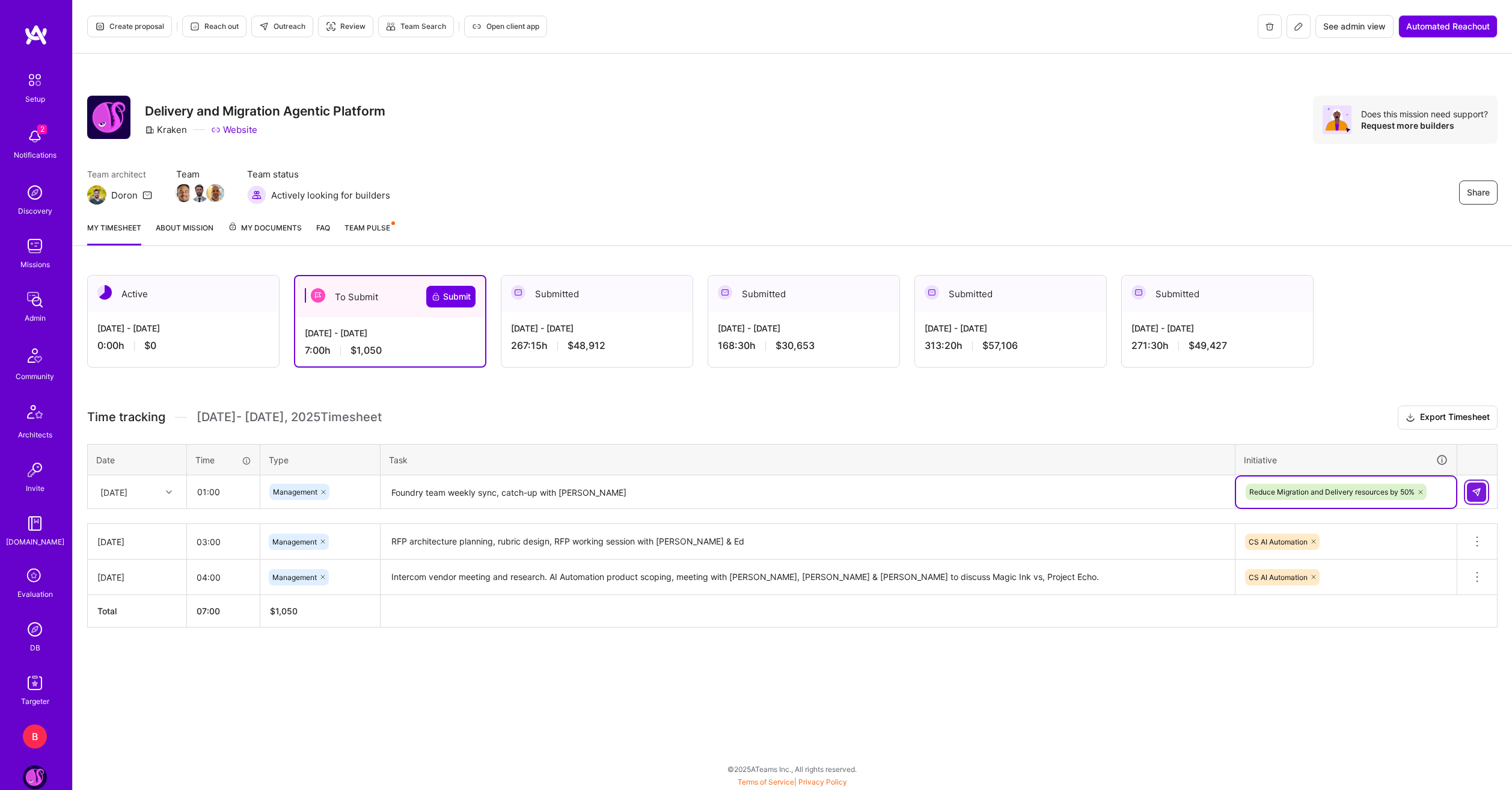
click at [989, 496] on button at bounding box center [1477, 492] width 19 height 19
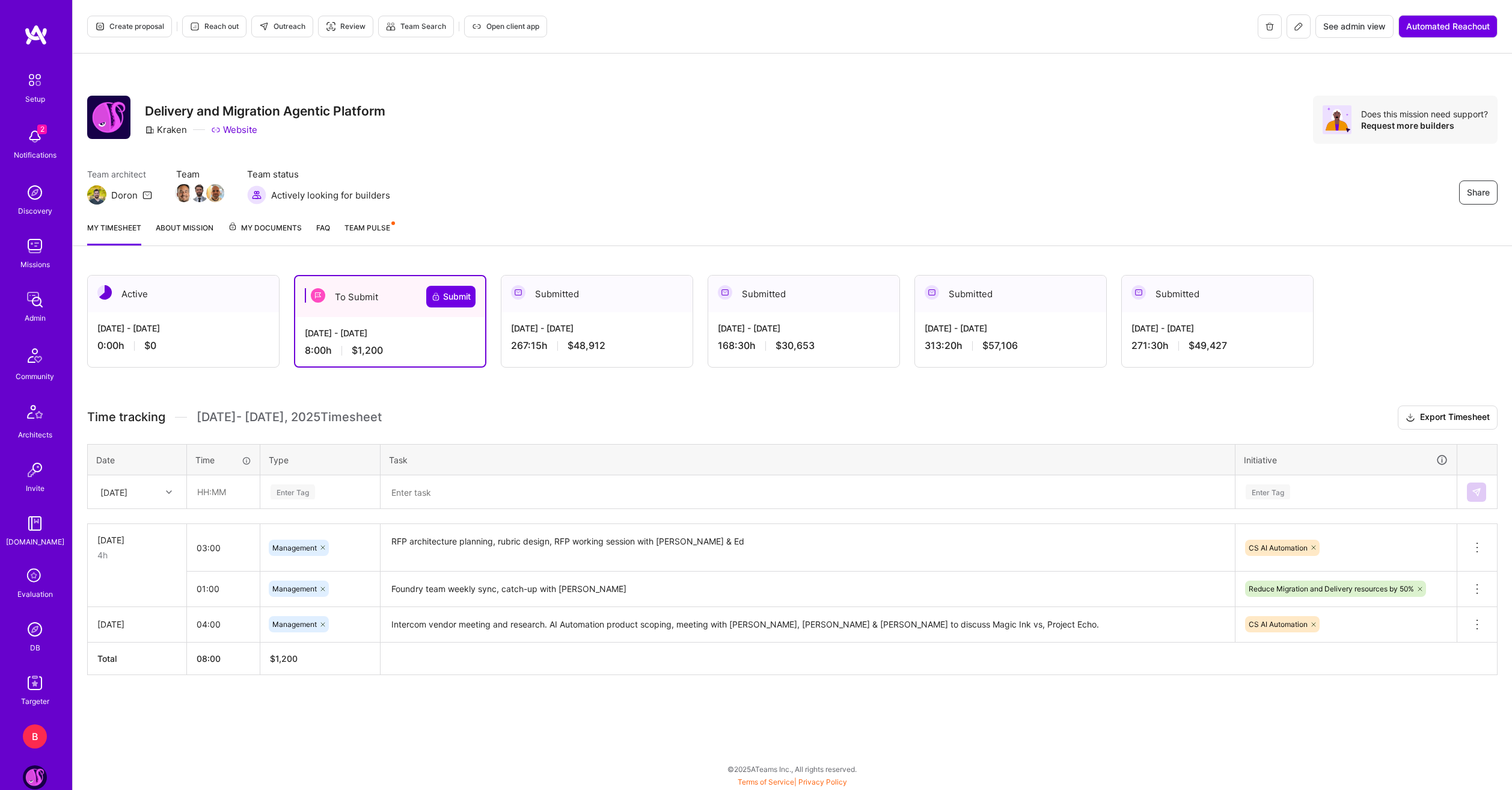
click at [975, 76] on div "Share Delivery and Migration Agentic Platform Kraken Website Does this mission …" at bounding box center [792, 132] width 1439 height 158
click at [127, 489] on div "[DATE]" at bounding box center [114, 492] width 27 height 13
click at [133, 547] on div "[DATE]" at bounding box center [136, 549] width 97 height 22
click at [229, 500] on input "text" at bounding box center [223, 492] width 71 height 32
click at [463, 393] on div "Active [DATE] - [DATE] 0:00 h $0 To Submit Submit [DATE] - [DATE] 8:00 h $1,200…" at bounding box center [792, 497] width 1439 height 473
